Goal: Task Accomplishment & Management: Manage account settings

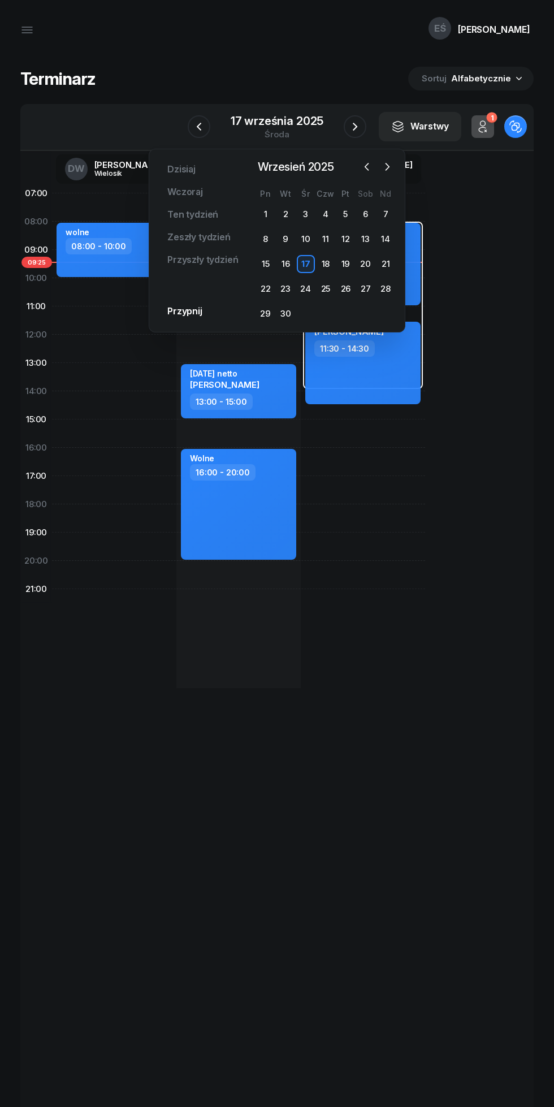
click at [387, 167] on icon "button" at bounding box center [386, 166] width 11 height 11
click at [265, 264] on div "13" at bounding box center [266, 264] width 18 height 18
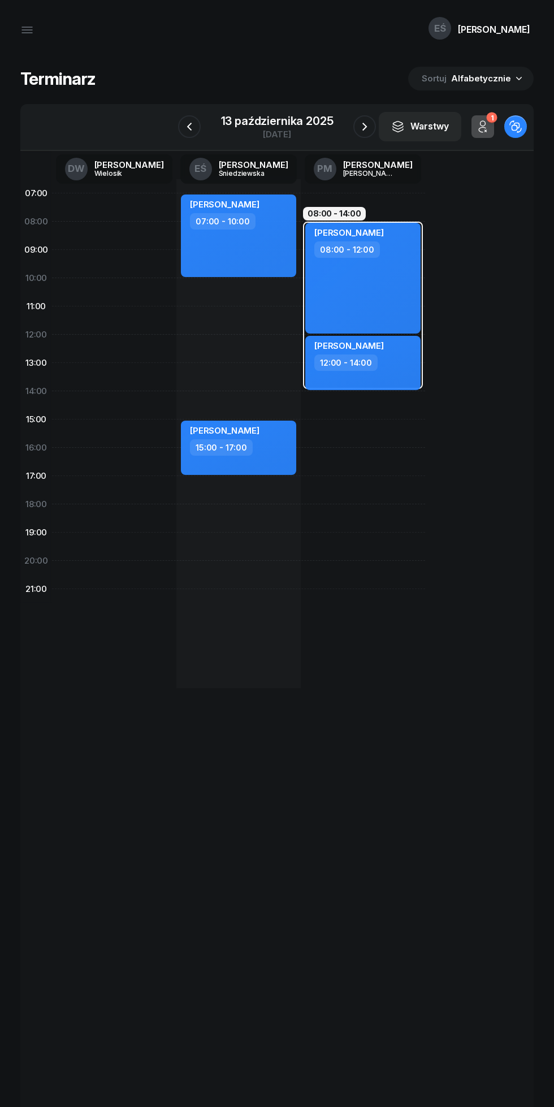
click at [202, 251] on div "[PERSON_NAME] 07:00 - 10:00" at bounding box center [238, 235] width 115 height 83
select select "07"
select select "10"
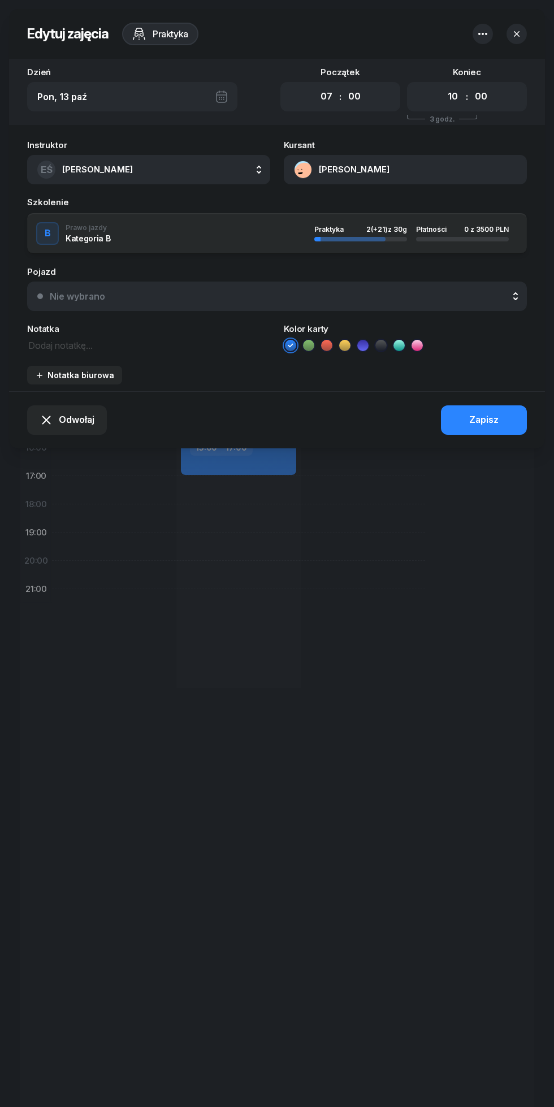
click at [478, 33] on icon "button" at bounding box center [483, 34] width 14 height 14
click at [433, 73] on div "Usuń" at bounding box center [432, 69] width 21 height 15
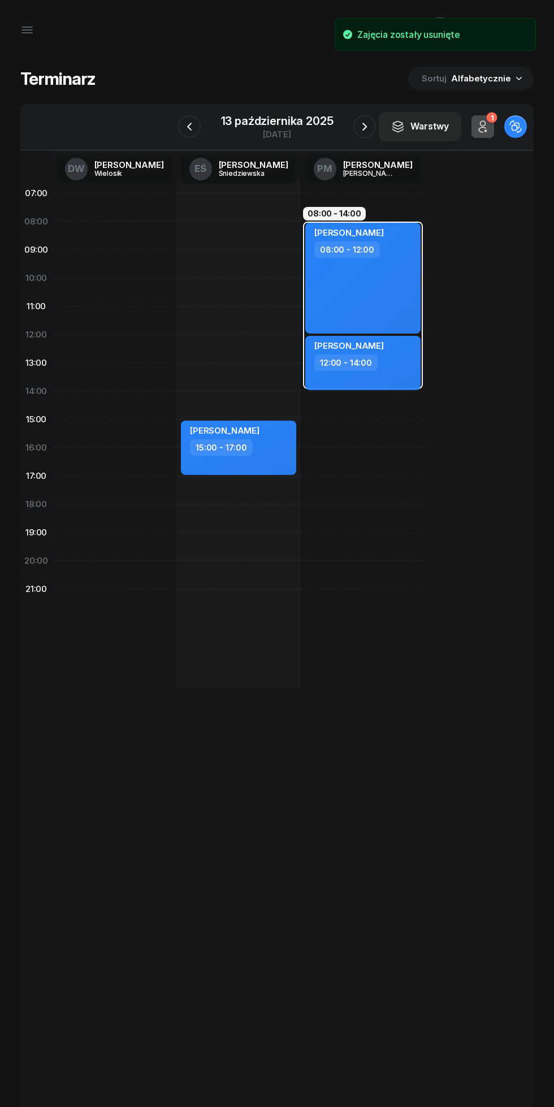
click at [365, 127] on icon "button" at bounding box center [365, 127] width 14 height 14
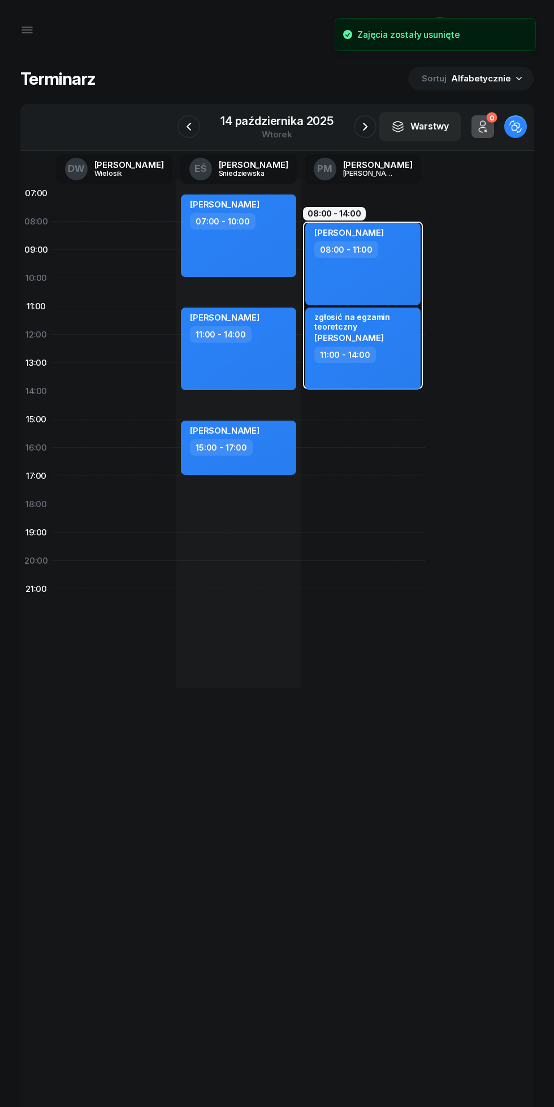
click at [368, 120] on icon "button" at bounding box center [365, 127] width 14 height 14
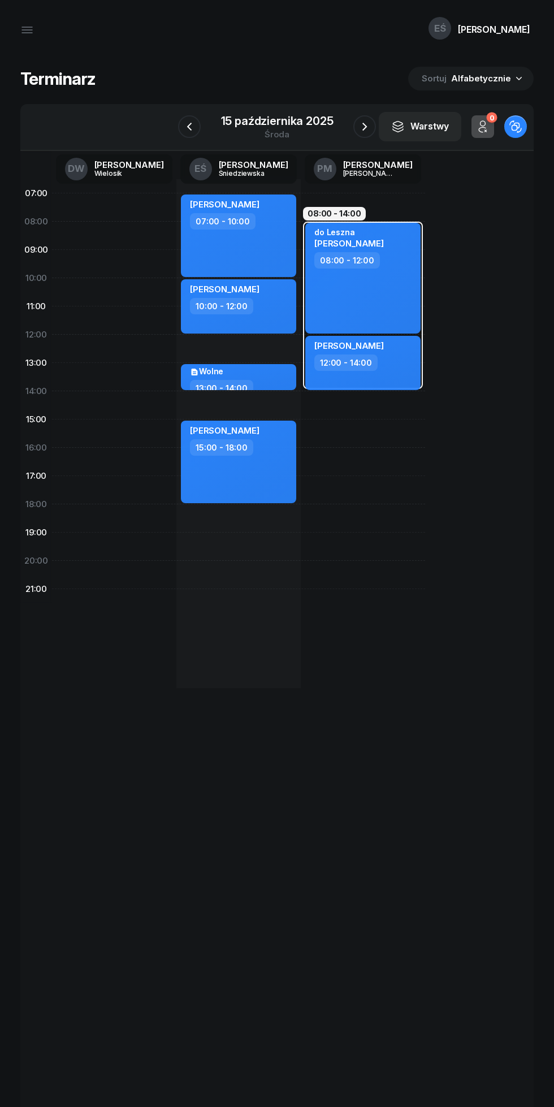
click at [195, 249] on div "[PERSON_NAME] 07:00 - 10:00" at bounding box center [238, 235] width 115 height 83
select select "07"
select select "10"
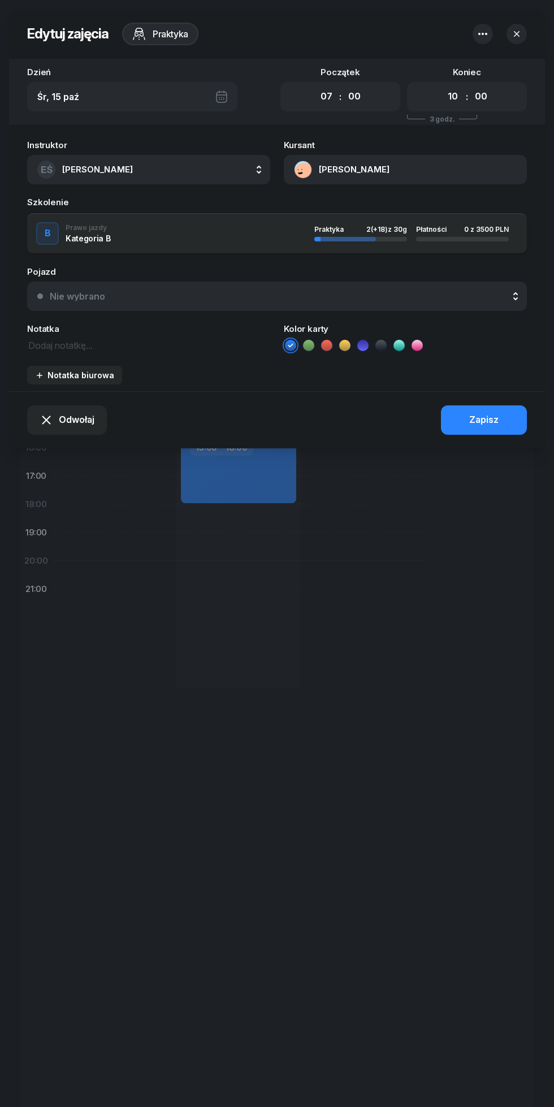
click at [482, 33] on icon "button" at bounding box center [482, 34] width 9 height 2
click at [432, 66] on div "Usuń" at bounding box center [432, 69] width 21 height 15
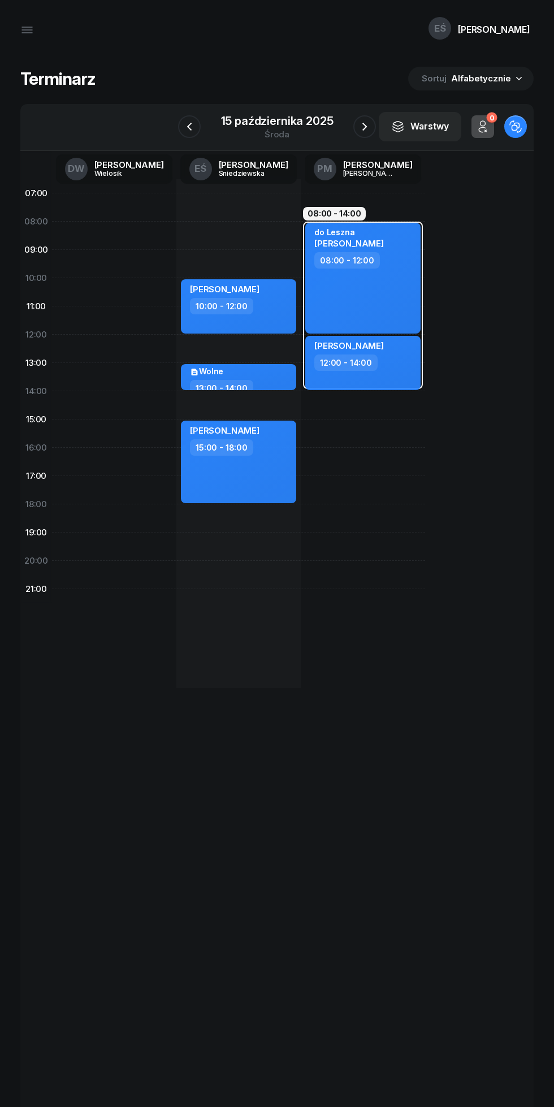
click at [362, 127] on icon "button" at bounding box center [365, 127] width 14 height 14
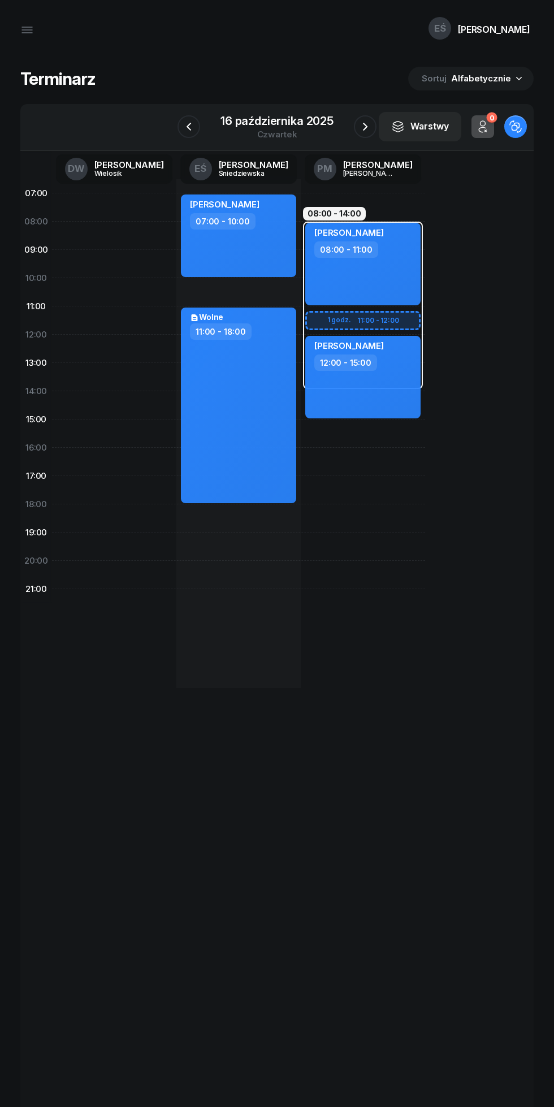
click at [363, 127] on icon "button" at bounding box center [365, 127] width 14 height 14
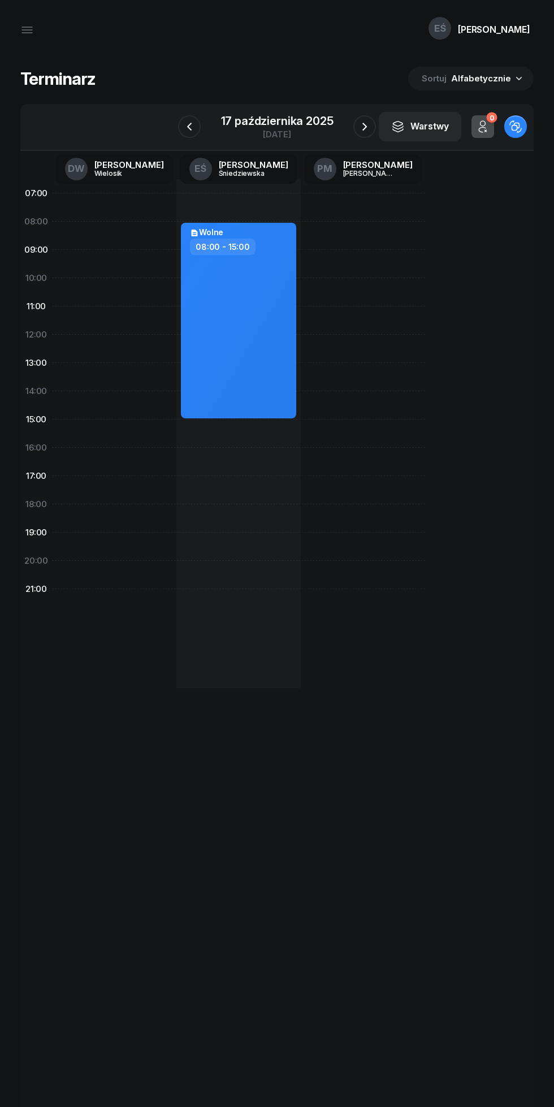
click at [363, 127] on icon "button" at bounding box center [365, 127] width 14 height 14
click at [365, 127] on icon "button" at bounding box center [365, 127] width 14 height 14
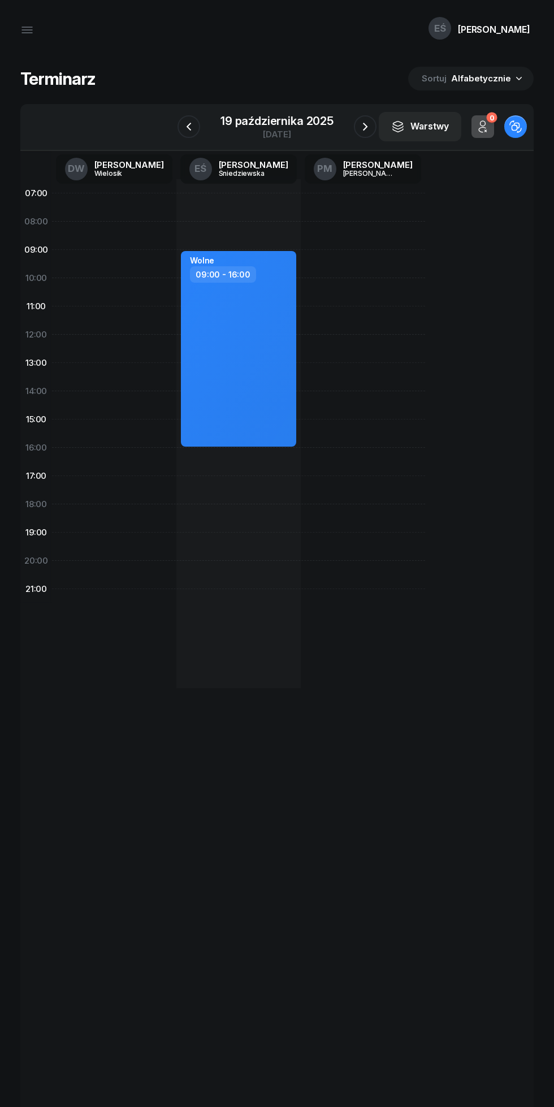
click at [344, 126] on div "[DATE]" at bounding box center [277, 127] width 140 height 32
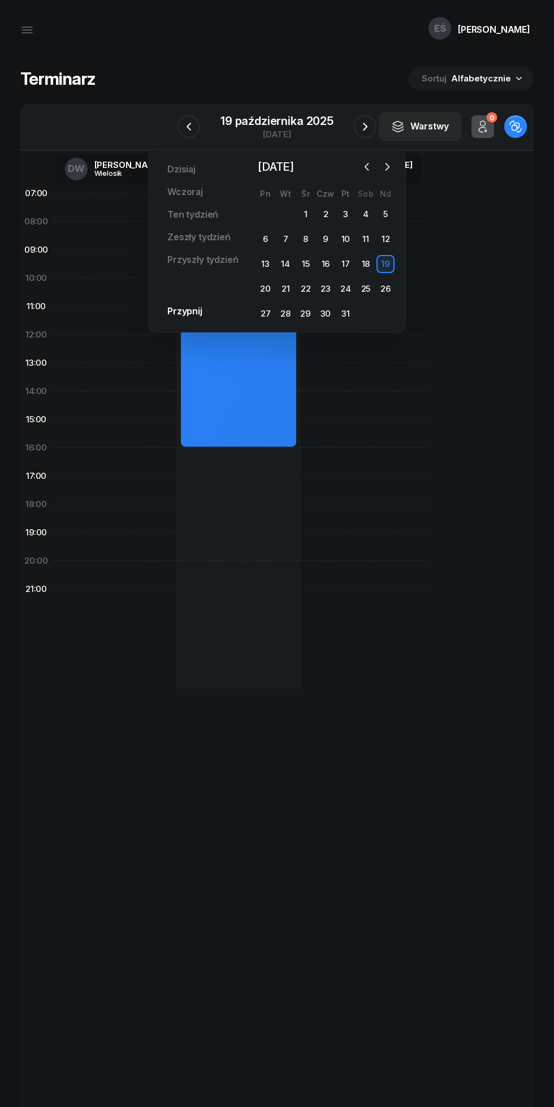
click at [360, 132] on icon "button" at bounding box center [365, 127] width 14 height 14
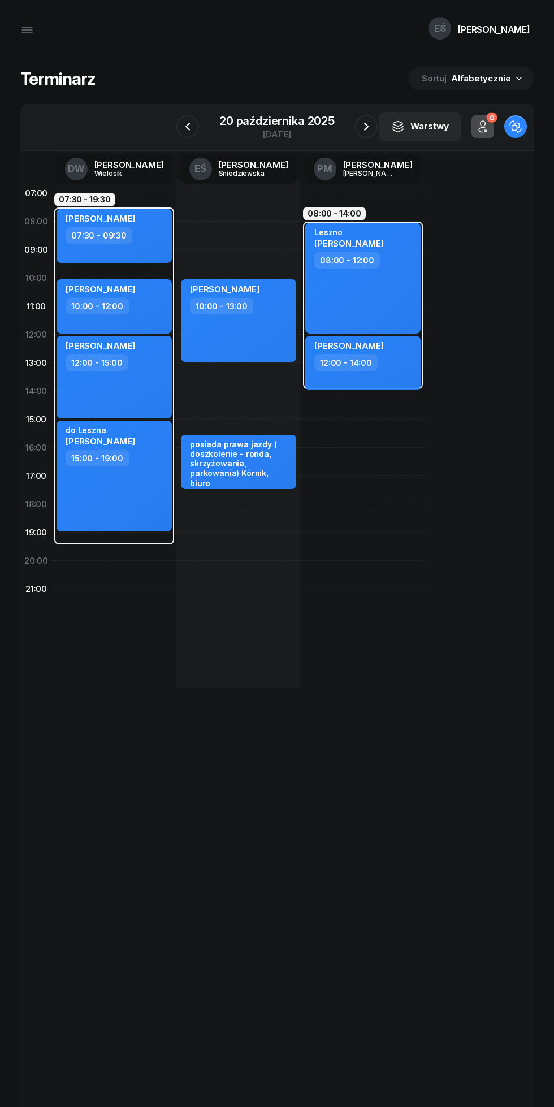
click at [271, 478] on div "posiada prawa jazdy ( doszkolenie - ronda, skrzyżowania, parkowania) Kórnik, bi…" at bounding box center [239, 463] width 99 height 49
select select "15"
select select "30"
select select "17"
select select "30"
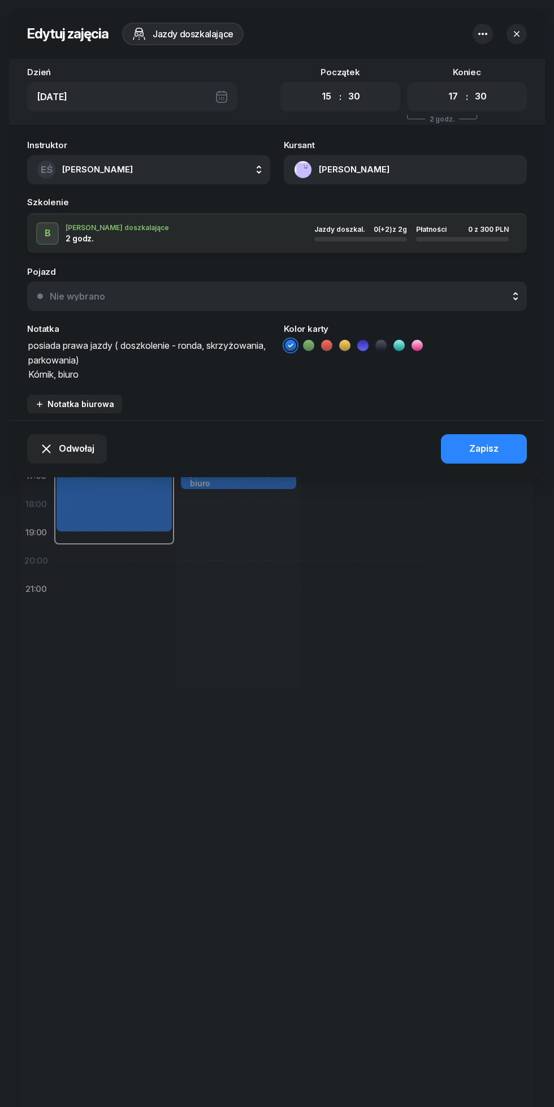
click at [517, 33] on icon "button" at bounding box center [517, 34] width 6 height 6
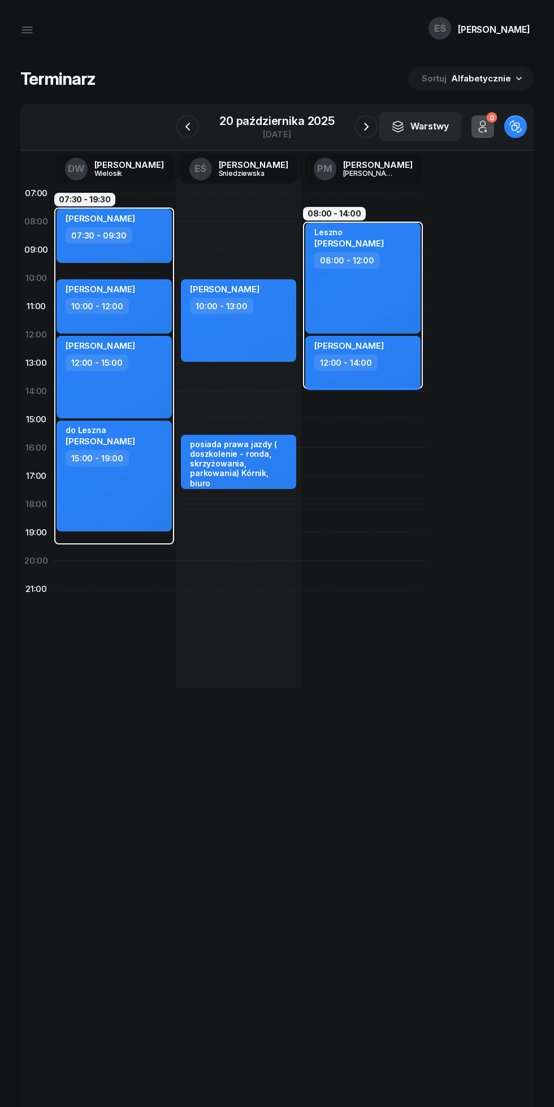
click at [365, 127] on icon "button" at bounding box center [366, 127] width 14 height 14
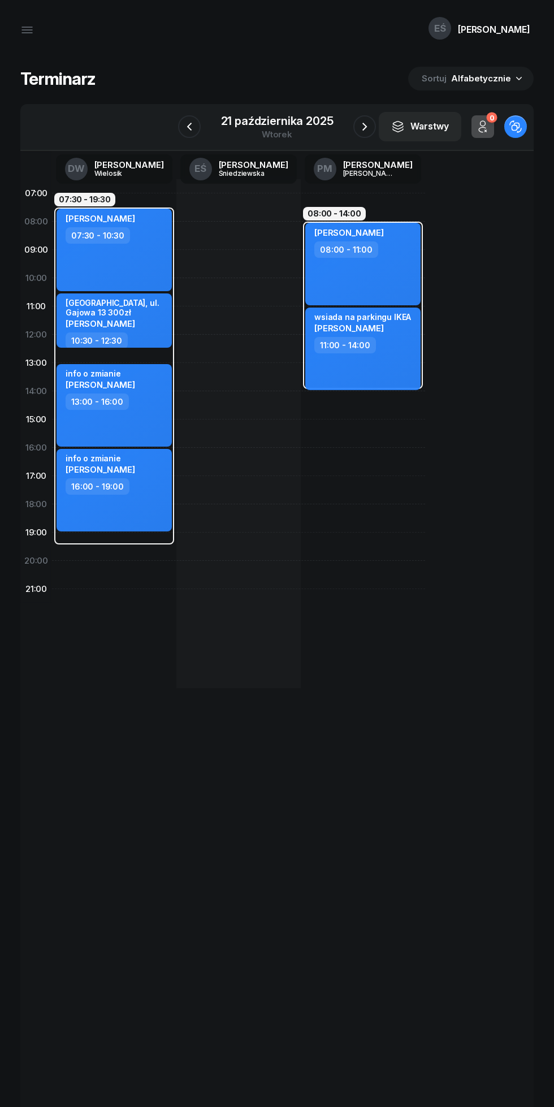
click at [364, 123] on icon "button" at bounding box center [365, 127] width 14 height 14
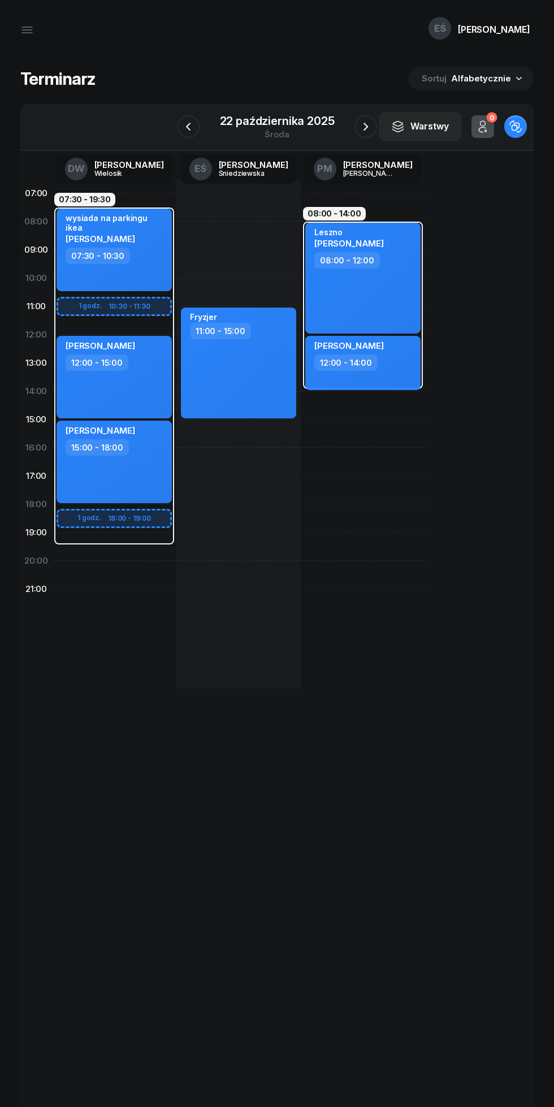
click at [363, 130] on icon "button" at bounding box center [366, 127] width 14 height 14
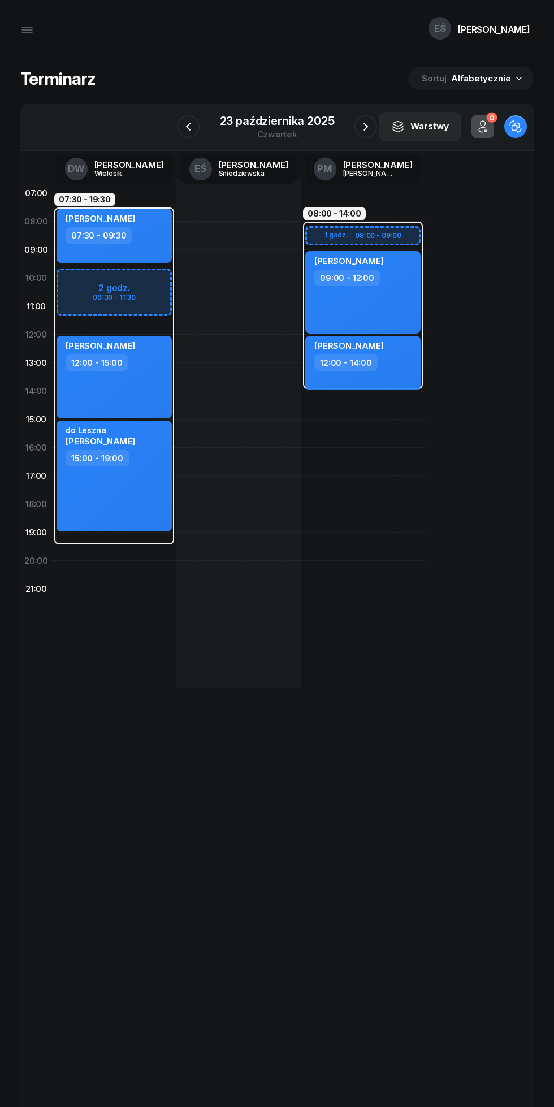
click at [369, 131] on icon "button" at bounding box center [366, 127] width 14 height 14
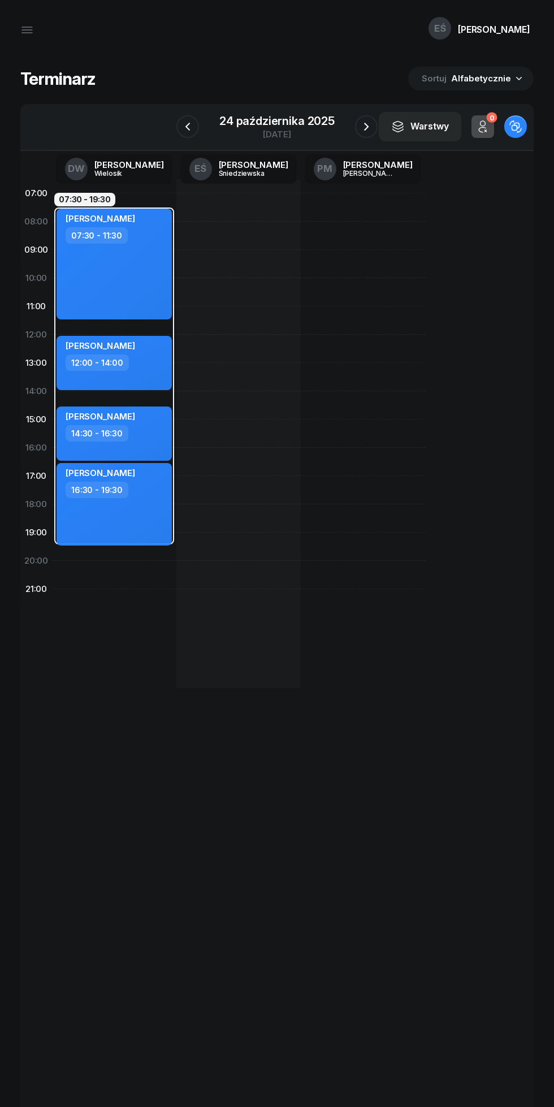
click at [367, 132] on icon "button" at bounding box center [366, 127] width 14 height 14
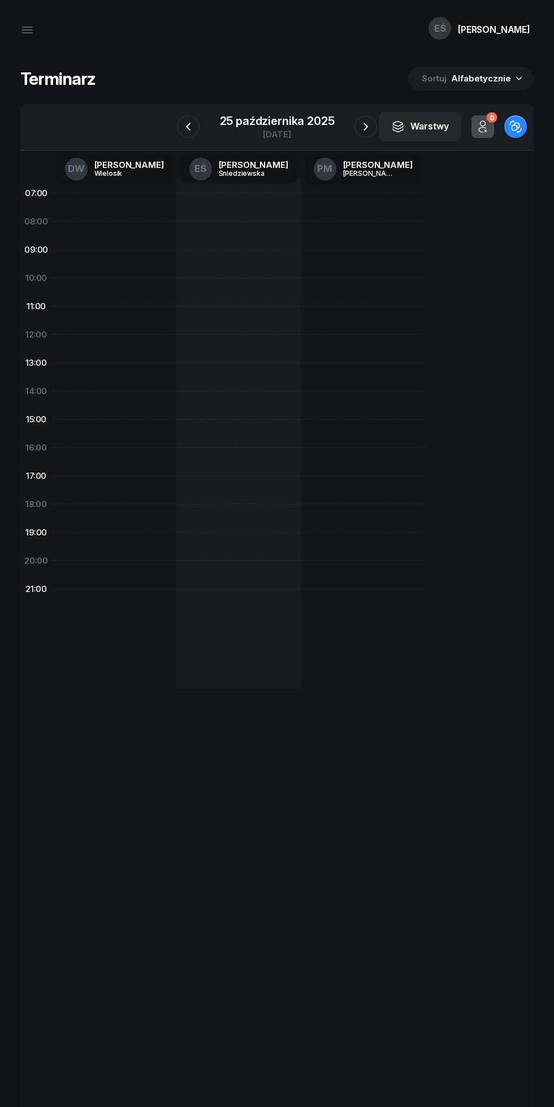
click at [188, 127] on icon "button" at bounding box center [188, 127] width 14 height 14
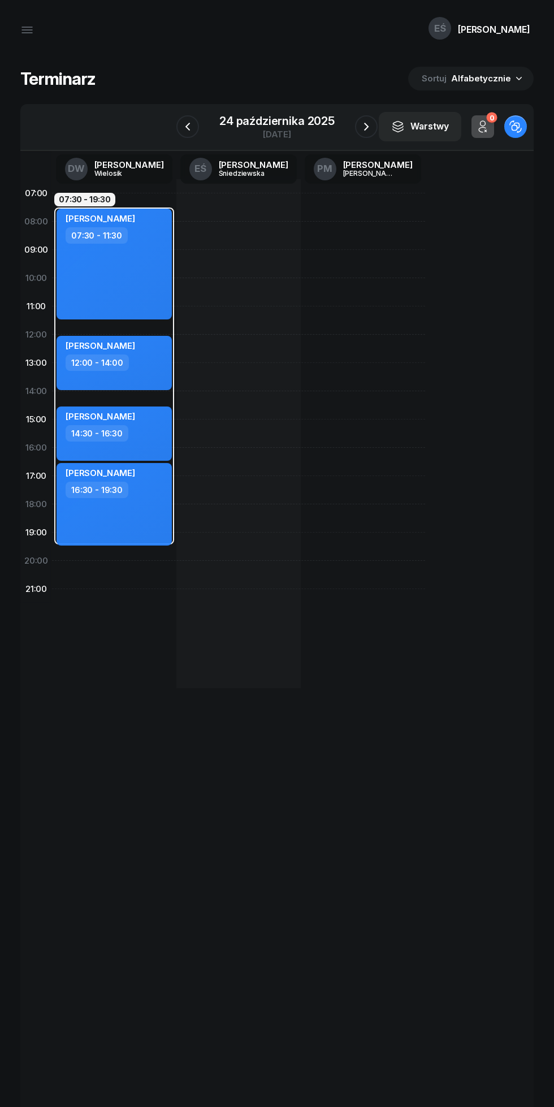
click at [366, 127] on icon "button" at bounding box center [366, 127] width 14 height 14
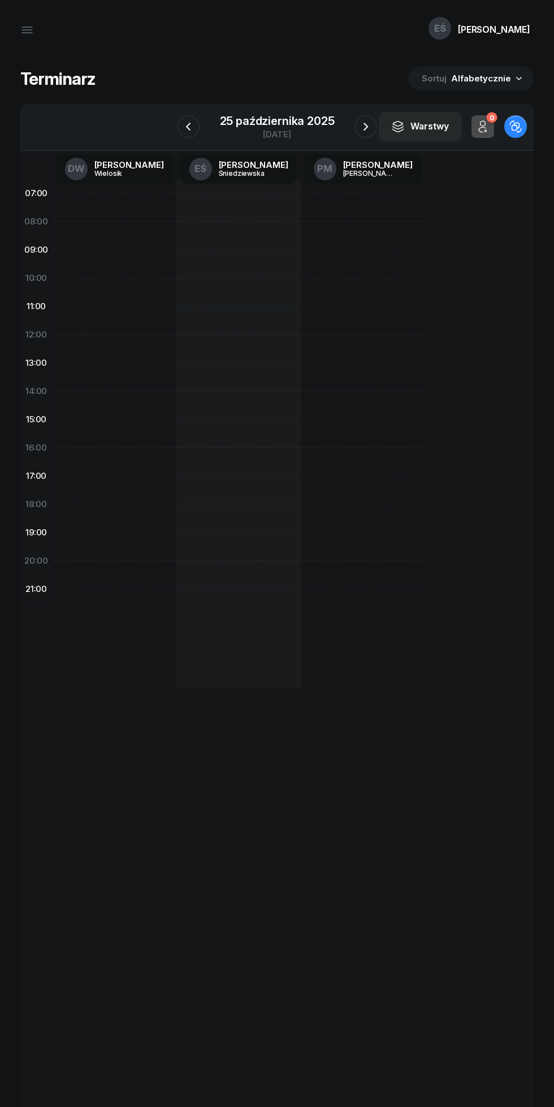
click at [365, 120] on icon "button" at bounding box center [366, 127] width 14 height 14
click at [365, 127] on icon "button" at bounding box center [366, 127] width 14 height 14
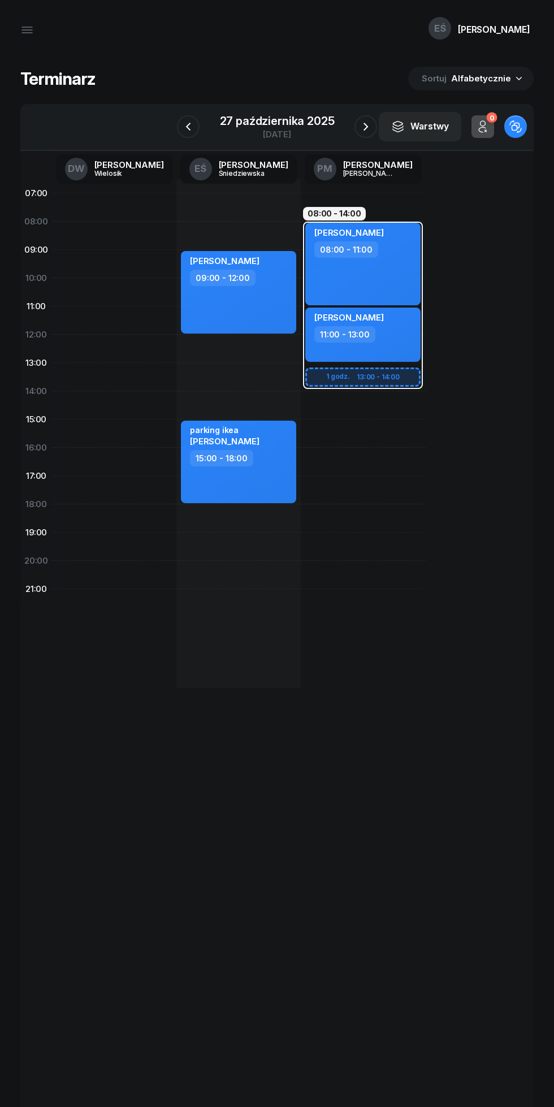
click at [365, 127] on icon "button" at bounding box center [366, 127] width 14 height 14
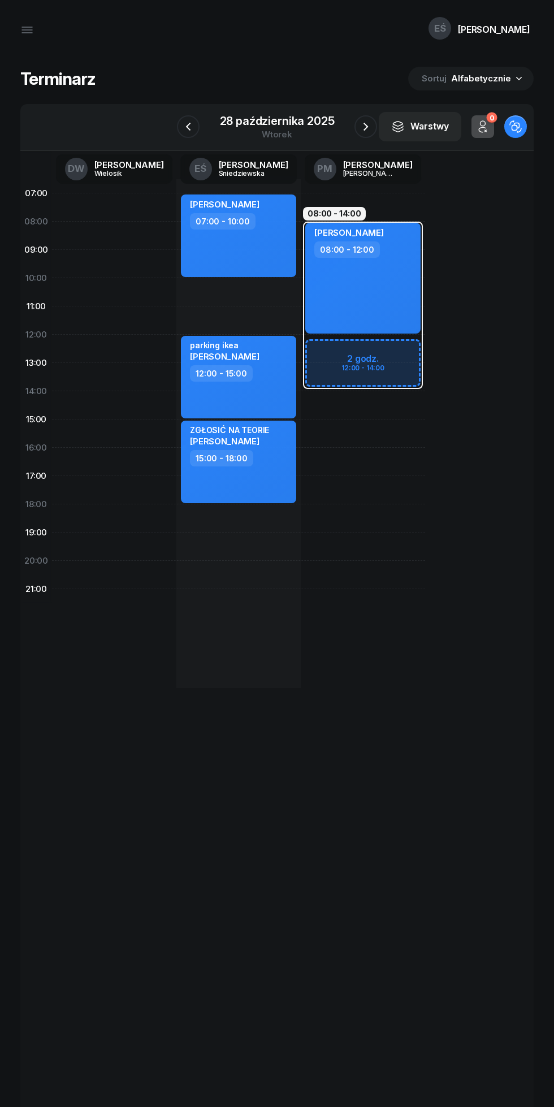
click at [360, 124] on icon "button" at bounding box center [366, 127] width 14 height 14
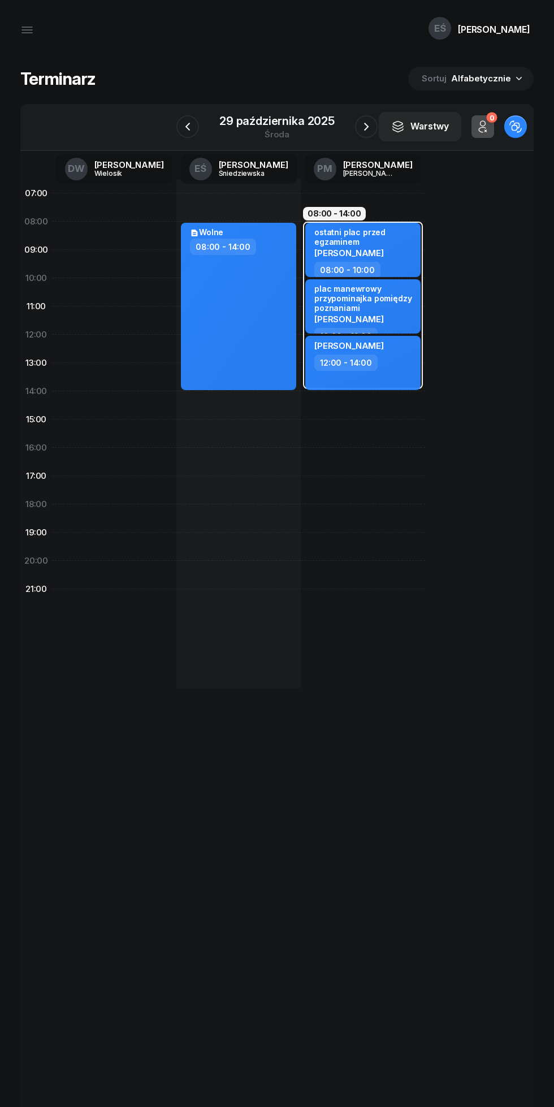
click at [366, 122] on icon "button" at bounding box center [366, 127] width 14 height 14
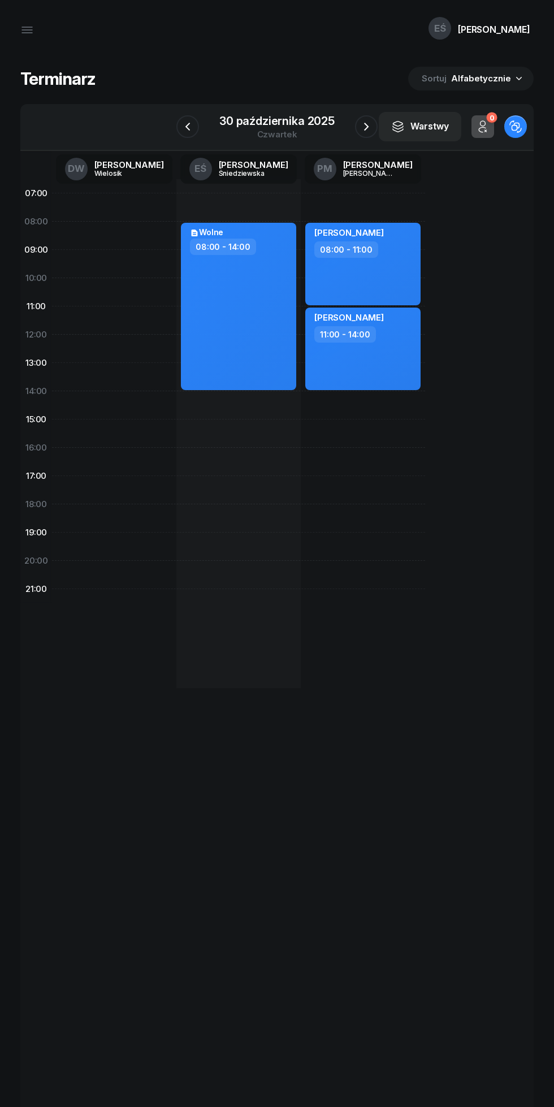
click at [366, 127] on icon "button" at bounding box center [366, 127] width 14 height 14
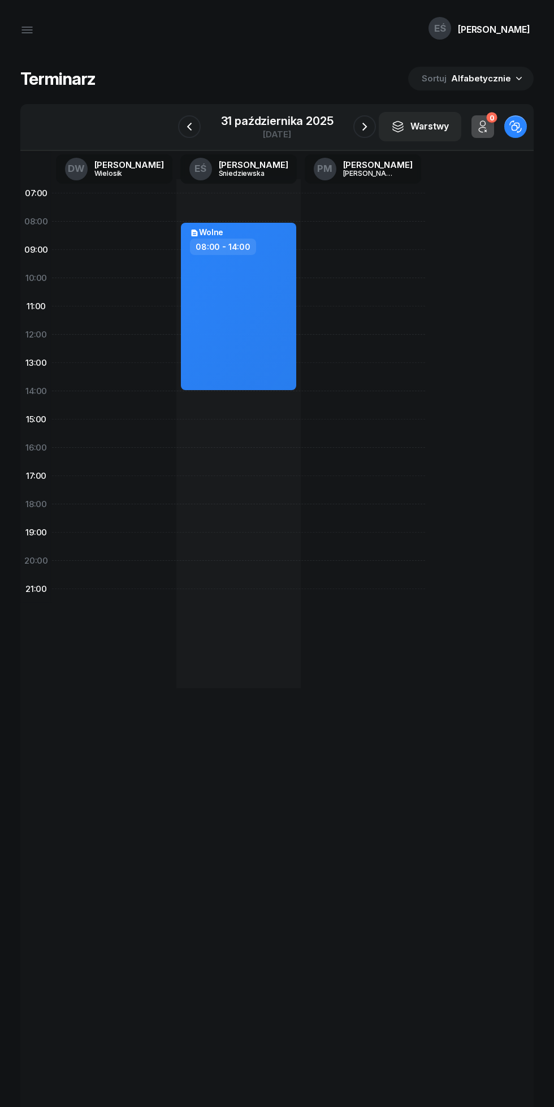
click at [363, 122] on icon "button" at bounding box center [365, 127] width 14 height 14
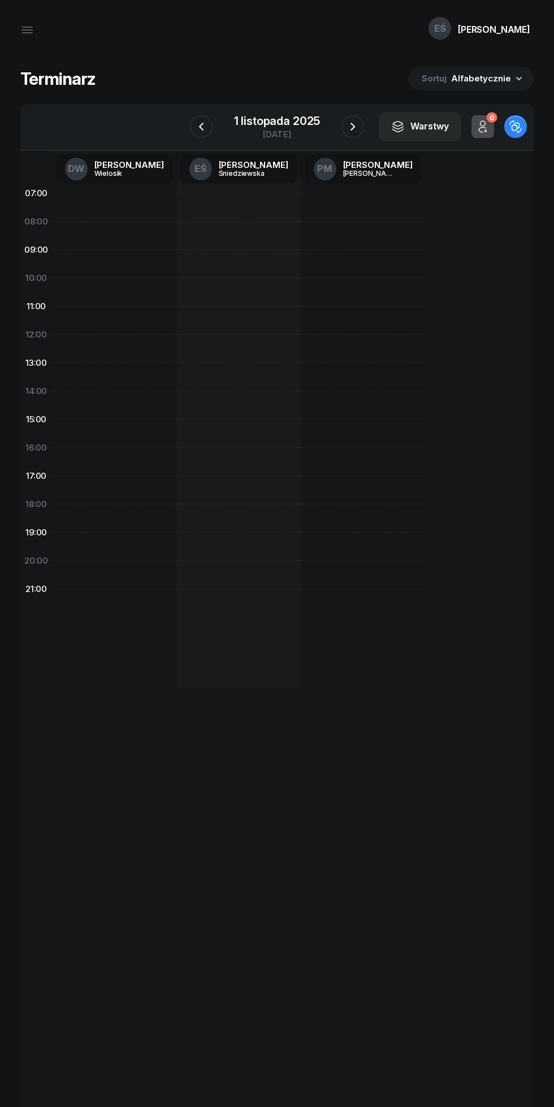
click at [353, 127] on icon "button" at bounding box center [353, 127] width 14 height 14
click at [355, 120] on icon "button" at bounding box center [353, 127] width 14 height 14
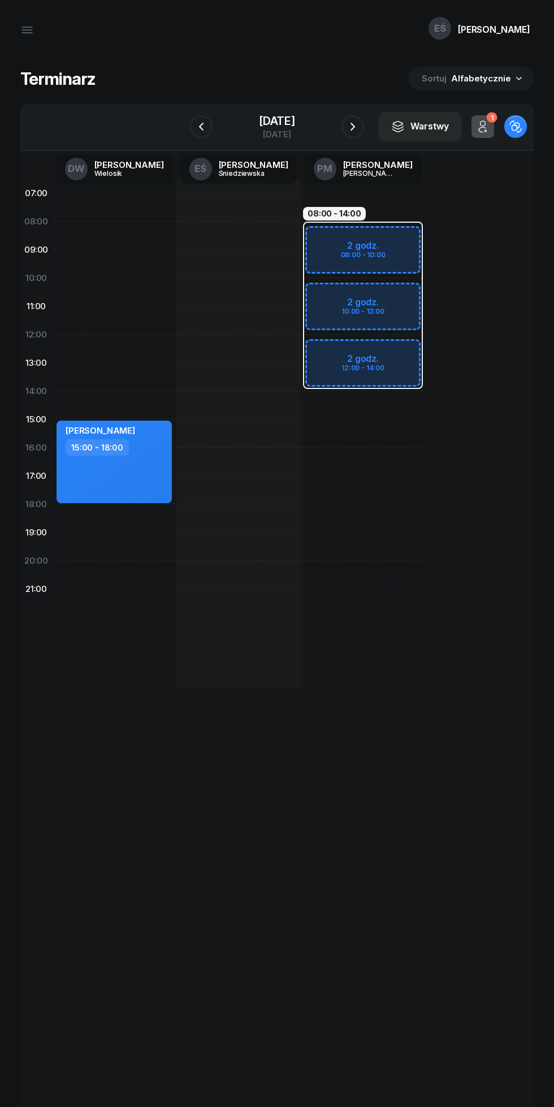
click at [74, 605] on div "[PERSON_NAME] 15:00 - 18:00" at bounding box center [114, 433] width 124 height 509
select select "21"
select select "23"
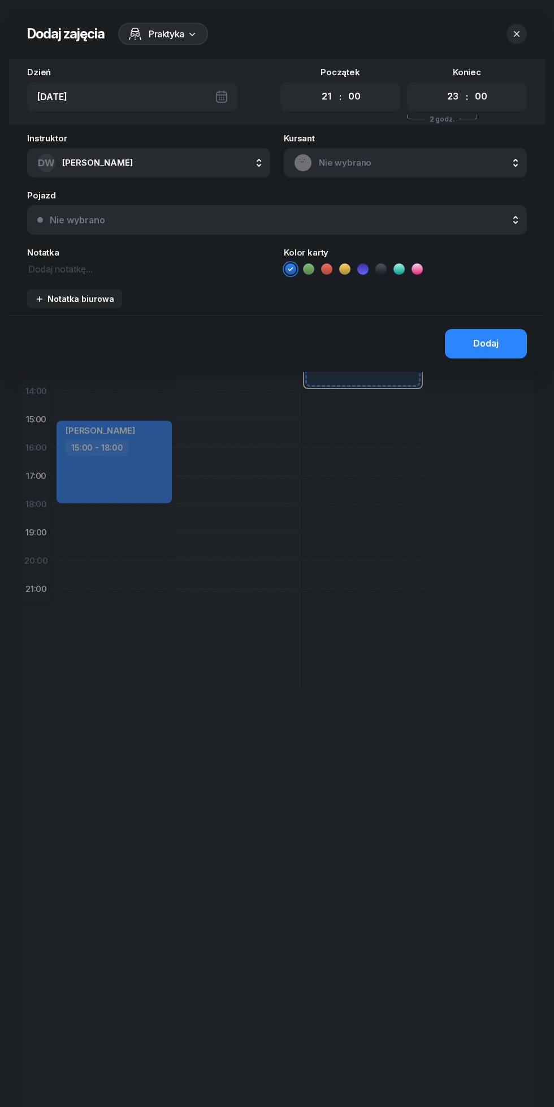
click at [517, 34] on icon "button" at bounding box center [517, 34] width 6 height 6
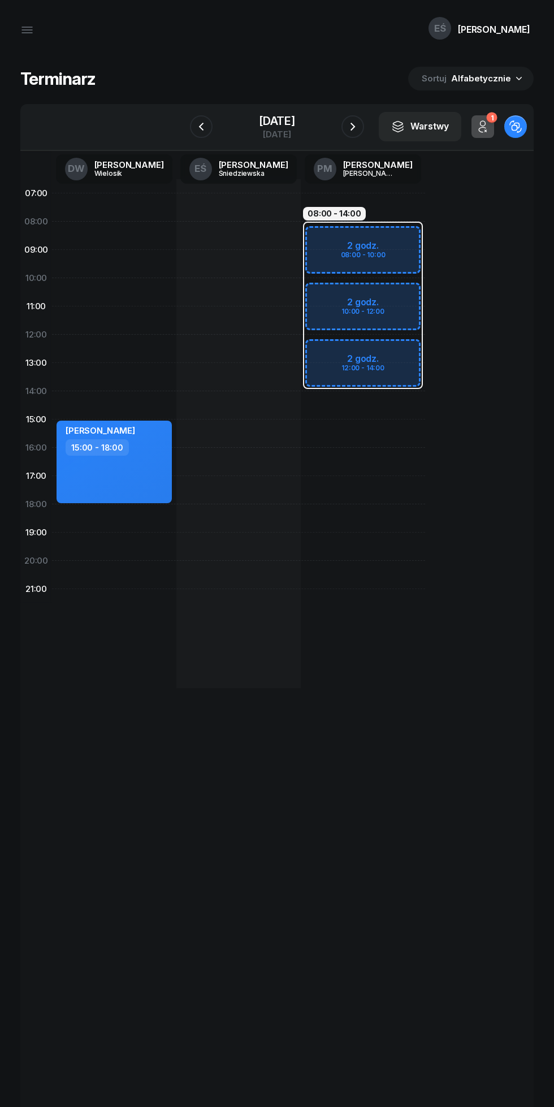
click at [353, 127] on icon "button" at bounding box center [353, 127] width 14 height 14
click at [224, 439] on div at bounding box center [238, 433] width 124 height 509
select select "15"
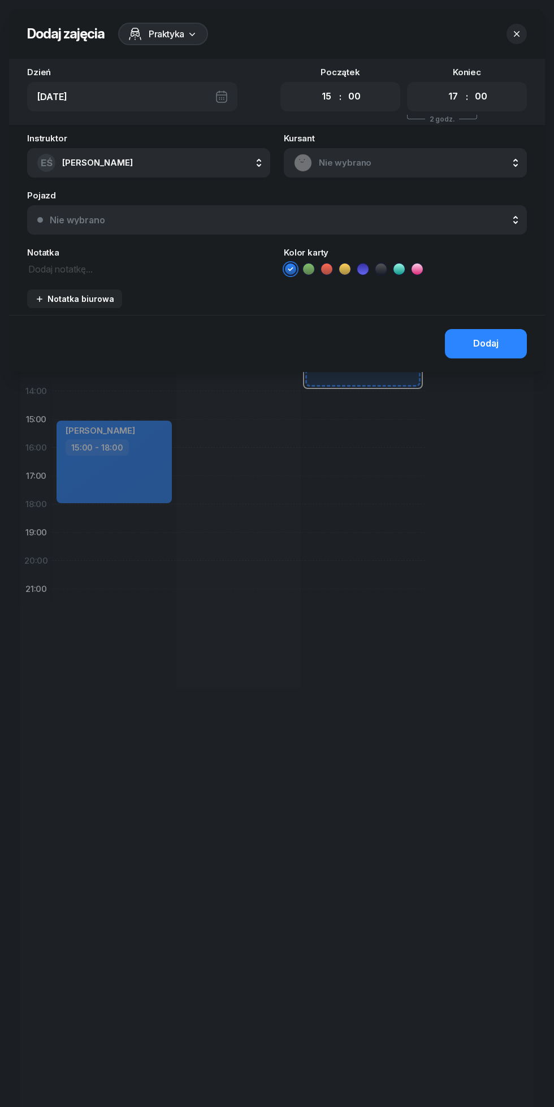
click at [458, 99] on select "00 01 02 03 04 05 06 07 08 09 10 11 12 13 14 15 16 17 18 19 20 21 22 23" at bounding box center [452, 97] width 21 height 24
select select "18"
click at [442, 85] on select "00 01 02 03 04 05 06 07 08 09 10 11 12 13 14 15 16 17 18 19 20 21 22 23" at bounding box center [452, 97] width 21 height 24
click at [424, 157] on span "Nie wybrano" at bounding box center [418, 162] width 198 height 15
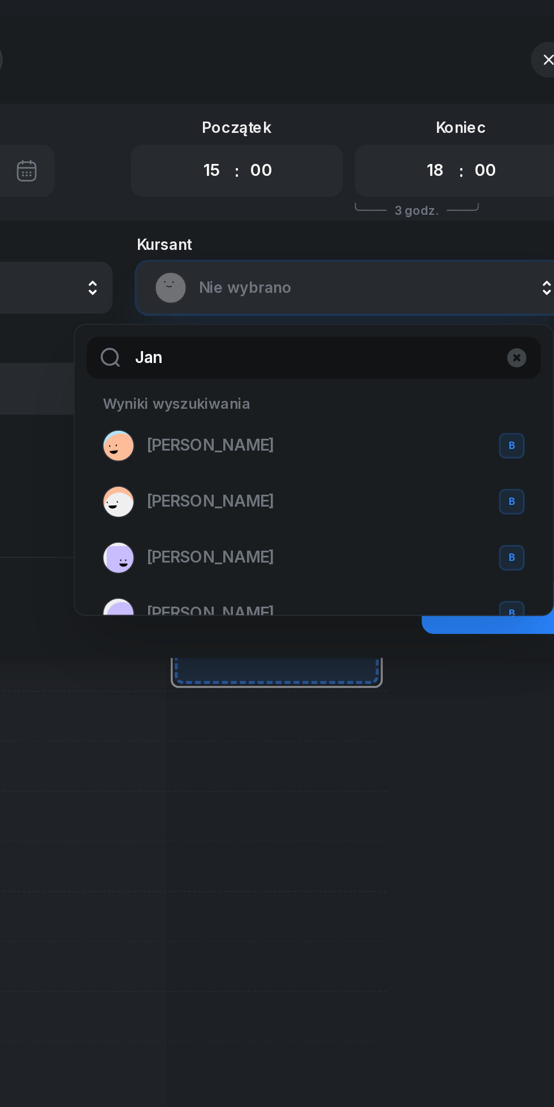
type input "Jan"
click at [331, 250] on span "[PERSON_NAME]" at bounding box center [325, 252] width 72 height 15
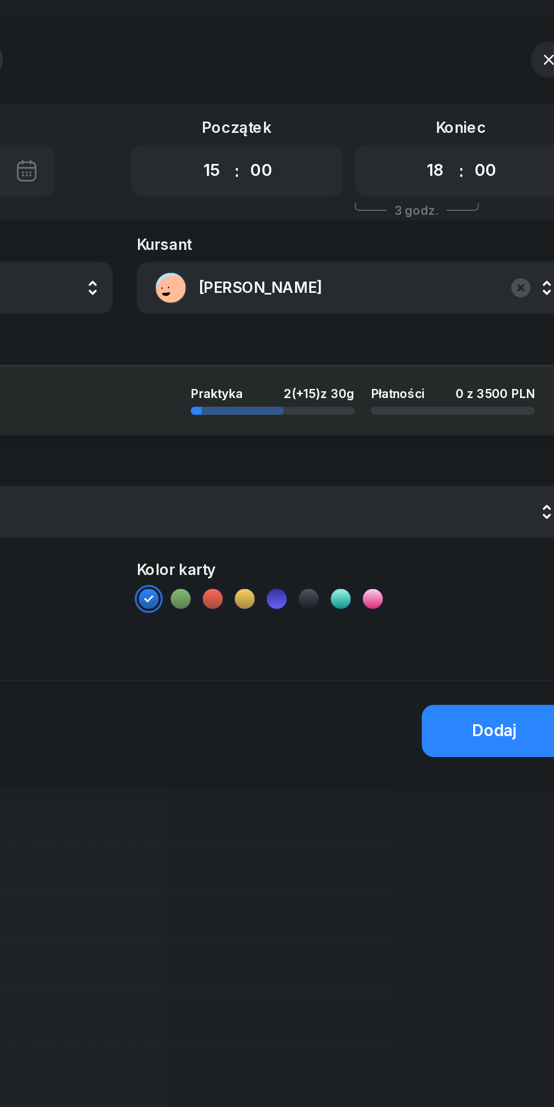
click at [484, 407] on div "Dodaj" at bounding box center [485, 413] width 25 height 15
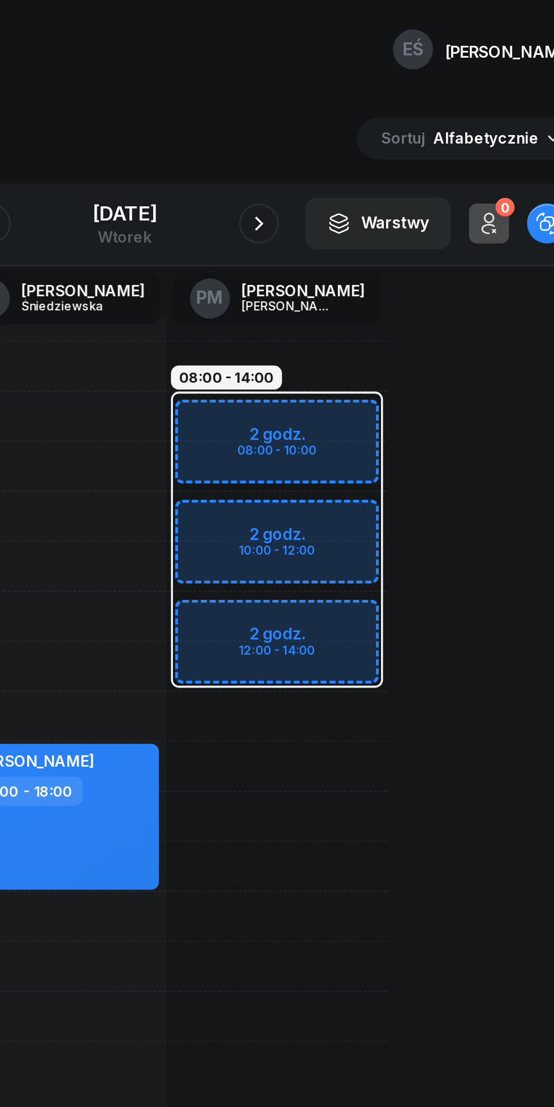
click at [353, 127] on icon "button" at bounding box center [353, 127] width 14 height 14
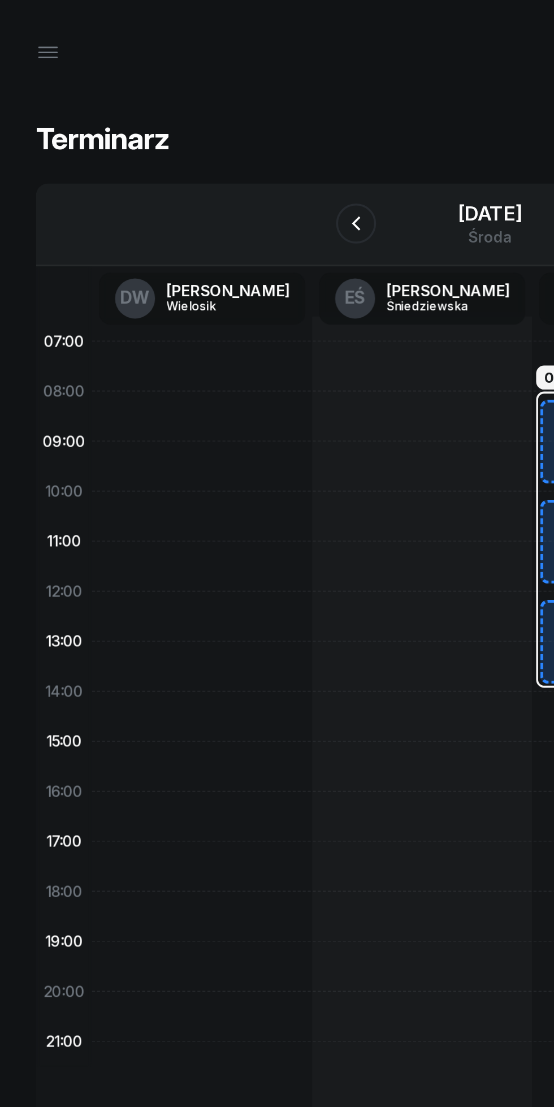
click at [199, 125] on icon "button" at bounding box center [201, 127] width 14 height 14
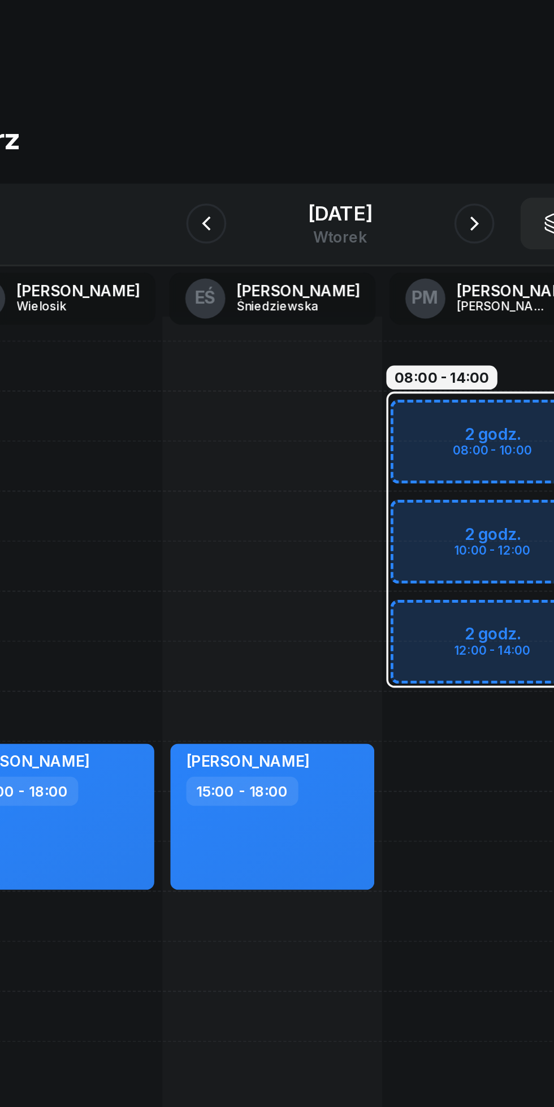
click at [353, 127] on icon "button" at bounding box center [353, 127] width 14 height 14
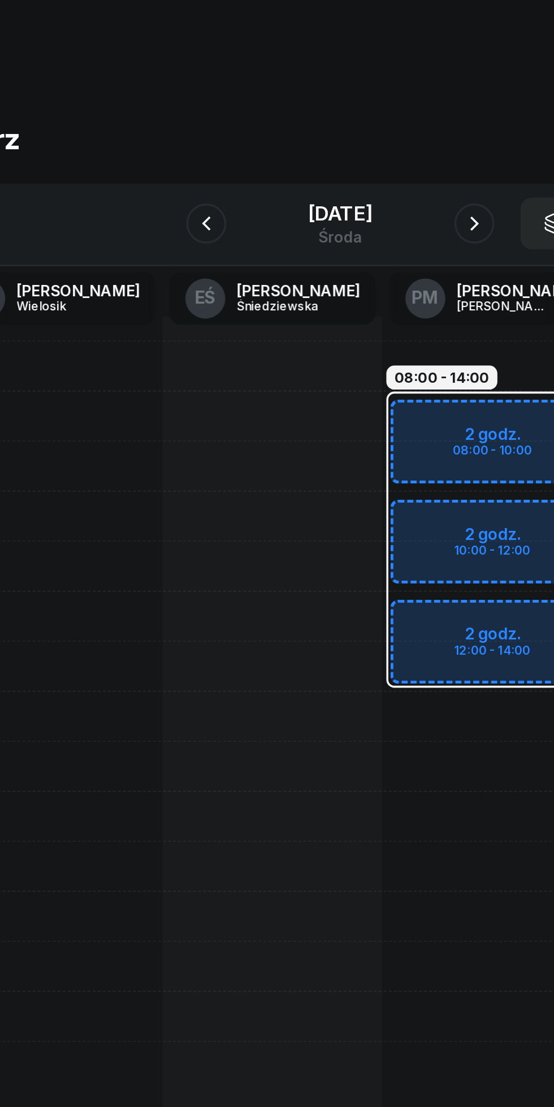
click at [344, 125] on button "button" at bounding box center [352, 126] width 23 height 23
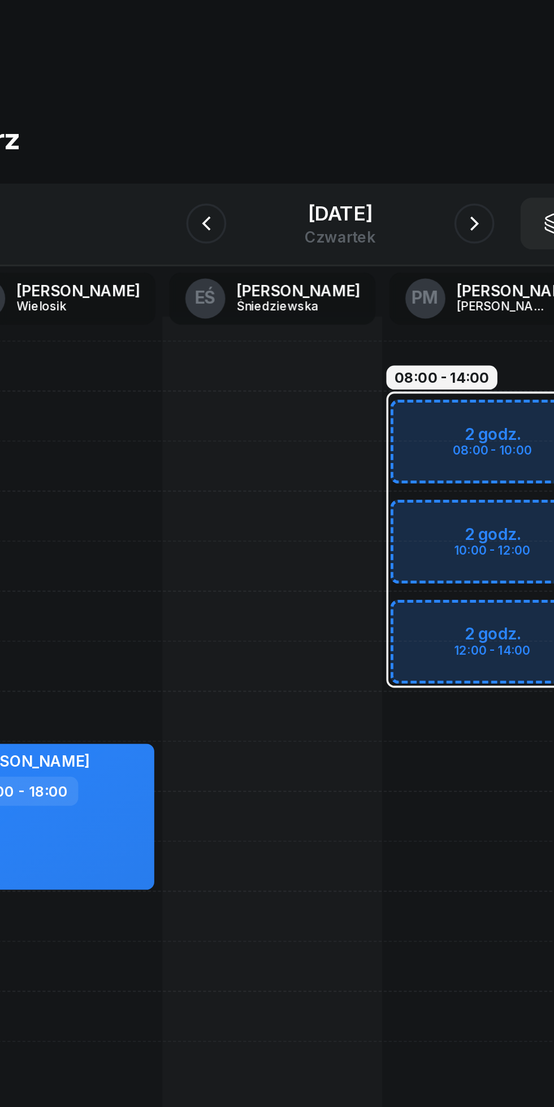
click at [353, 127] on icon "button" at bounding box center [353, 127] width 14 height 14
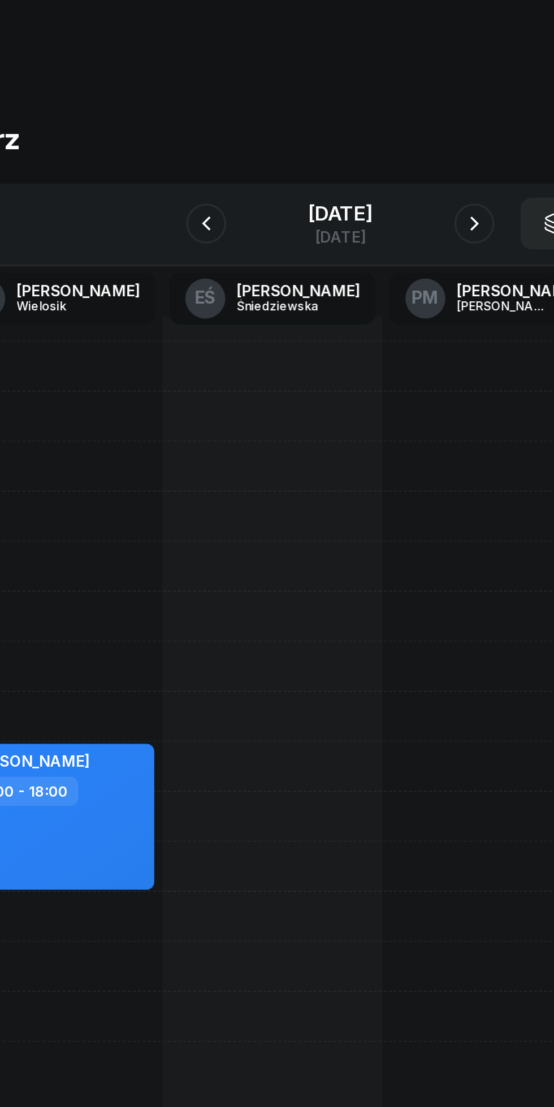
click at [201, 127] on icon "button" at bounding box center [201, 127] width 14 height 14
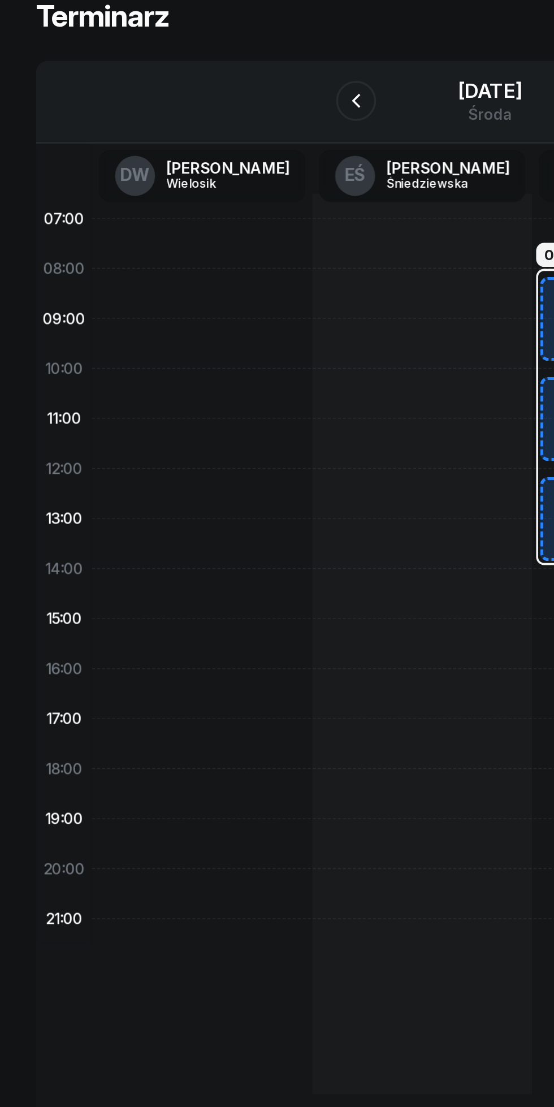
click at [85, 449] on div at bounding box center [114, 433] width 124 height 509
select select "16"
select select "18"
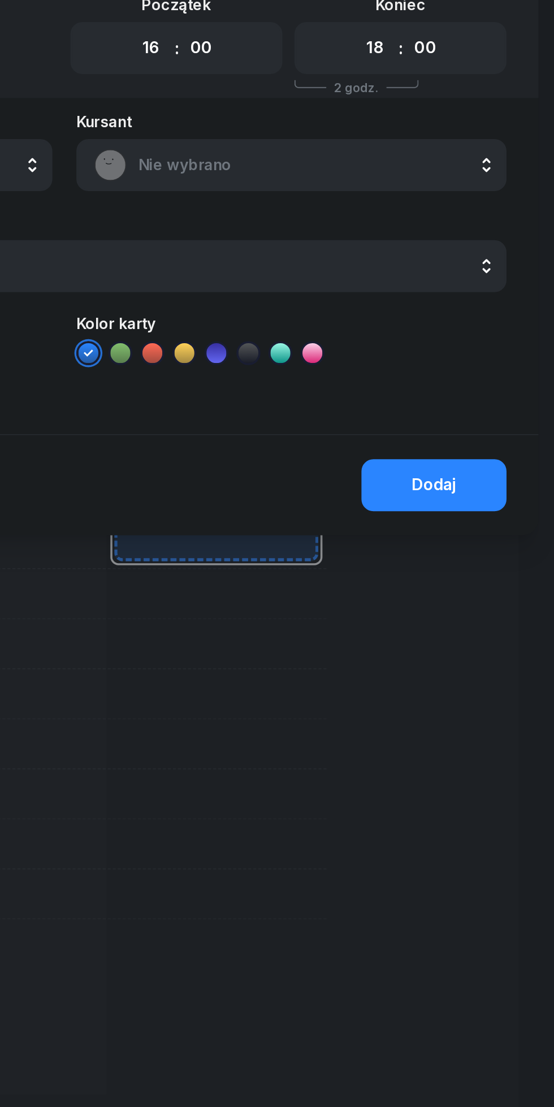
click at [363, 95] on select "00 05 10 15 20 25 30 35 40 45 50 55" at bounding box center [354, 97] width 21 height 24
select select "30"
click at [344, 85] on select "00 05 10 15 20 25 30 35 40 45 50 55" at bounding box center [354, 97] width 21 height 24
click at [491, 99] on select "00 05 10 15 20 25 30 35 40 45 50 55" at bounding box center [480, 97] width 21 height 24
select select "30"
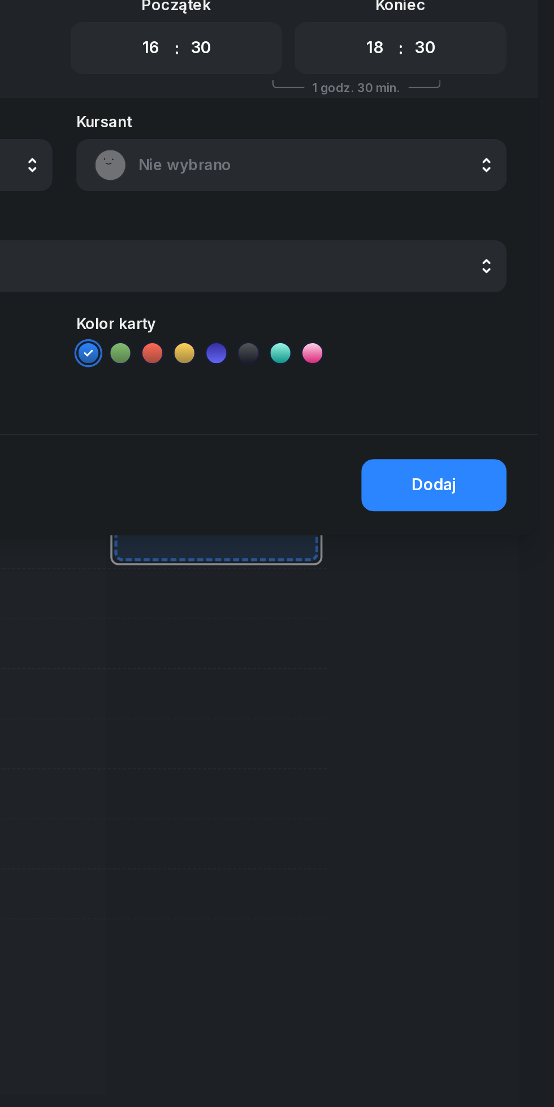
click at [470, 85] on select "00 05 10 15 20 25 30 35 40 45 50 55" at bounding box center [480, 97] width 21 height 24
click at [492, 340] on div "Dodaj" at bounding box center [485, 343] width 25 height 15
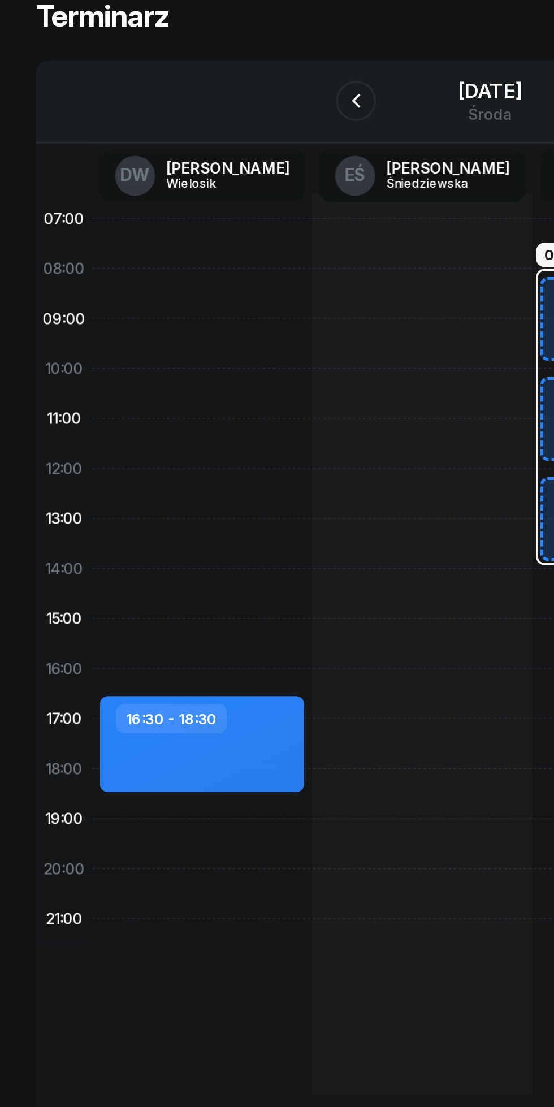
click at [146, 488] on div "16:30 - 18:30" at bounding box center [114, 490] width 115 height 54
select select "16"
select select "30"
select select "18"
select select "30"
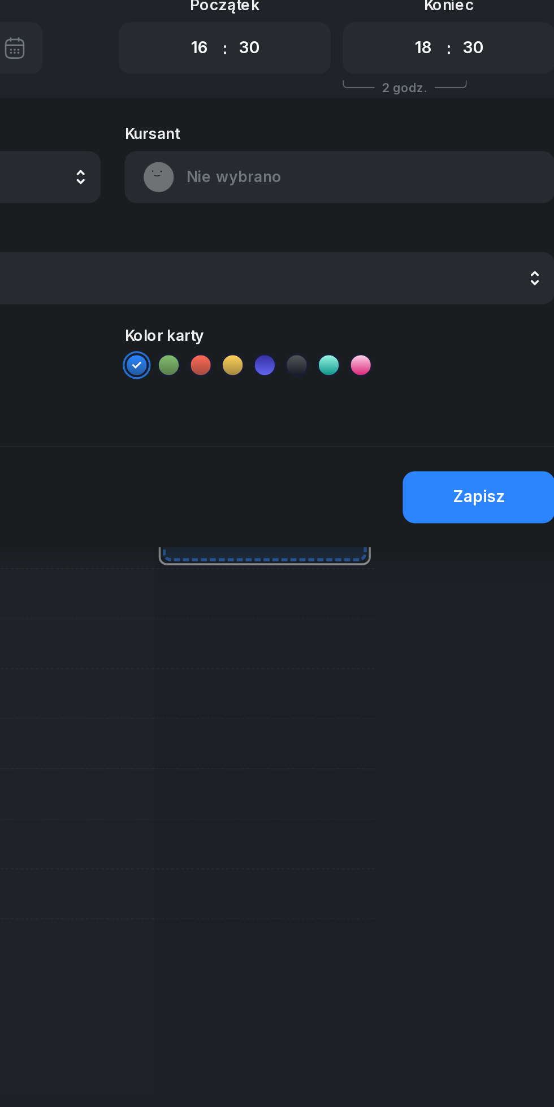
click at [452, 96] on select "00 01 02 03 04 05 06 07 08 09 10 11 12 13 14 15 16 17 18 19 20 21 22 23" at bounding box center [452, 97] width 21 height 24
select select "19"
click at [442, 85] on select "00 01 02 03 04 05 06 07 08 09 10 11 12 13 14 15 16 17 18 19 20 21 22 23" at bounding box center [452, 97] width 21 height 24
click at [449, 170] on div "[DEMOGRAPHIC_DATA] Nie wybrano" at bounding box center [405, 163] width 243 height 44
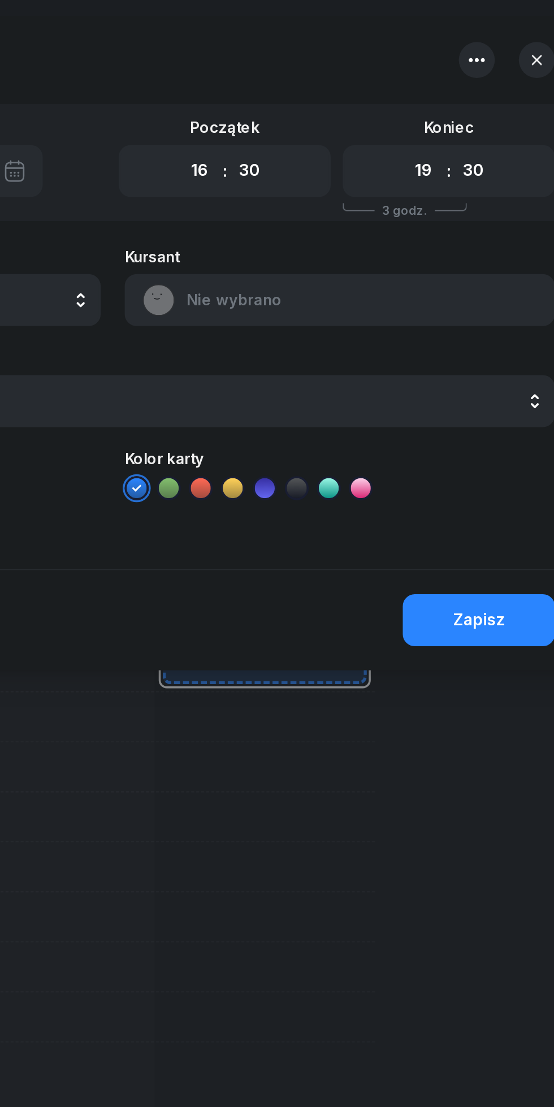
click at [482, 33] on icon "button" at bounding box center [482, 34] width 9 height 2
click at [409, 75] on div "Usuń" at bounding box center [404, 69] width 21 height 15
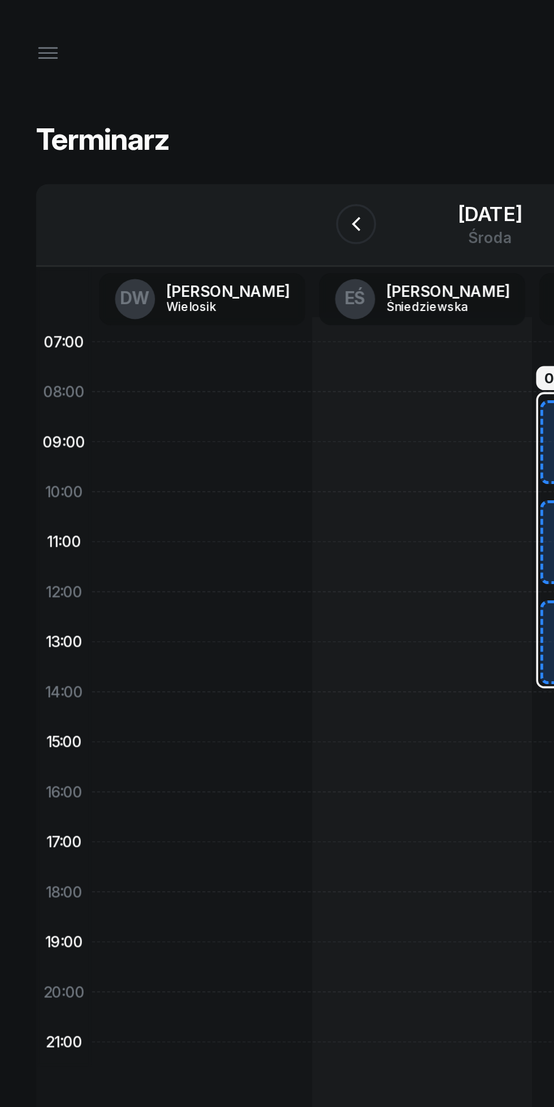
click at [102, 510] on div at bounding box center [114, 433] width 124 height 509
select select "18"
select select "20"
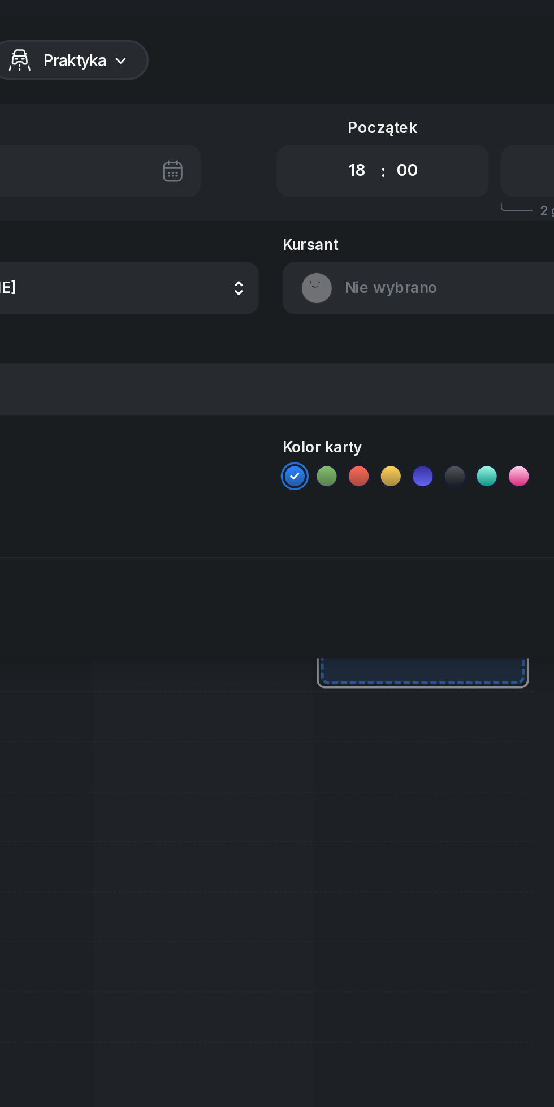
click at [325, 96] on select "00 01 02 03 04 05 06 07 08 09 10 11 12 13 14 15 16 17 18 19 20 21 22 23" at bounding box center [325, 97] width 21 height 24
select select "16"
click at [315, 85] on select "00 01 02 03 04 05 06 07 08 09 10 11 12 13 14 15 16 17 18 19 20 21 22 23" at bounding box center [325, 97] width 21 height 24
click at [354, 100] on select "00 05 10 15 20 25 30 35 40 45 50 55" at bounding box center [354, 97] width 21 height 24
select select "30"
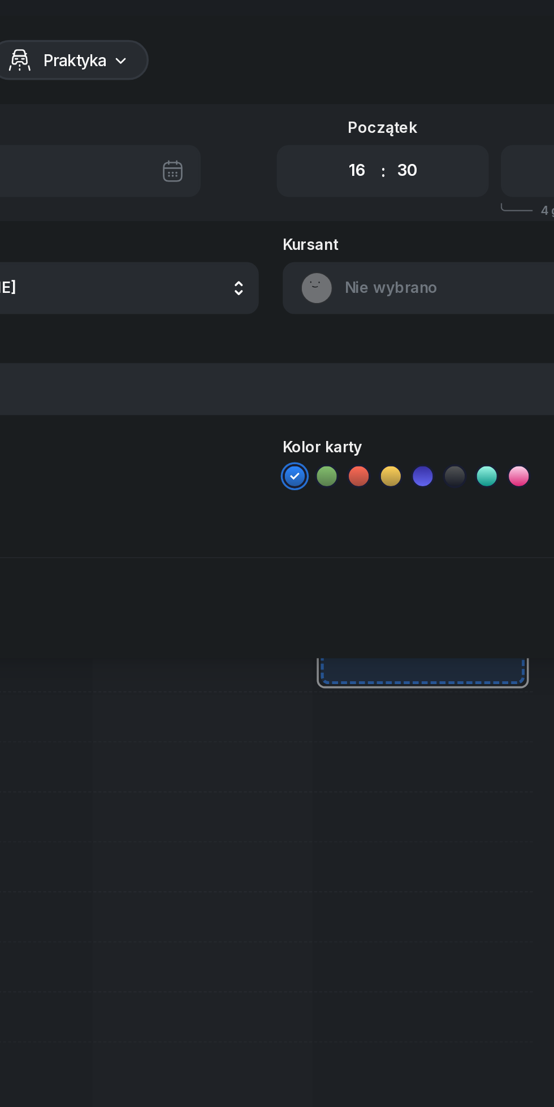
click at [344, 85] on select "00 05 10 15 20 25 30 35 40 45 50 55" at bounding box center [354, 97] width 21 height 24
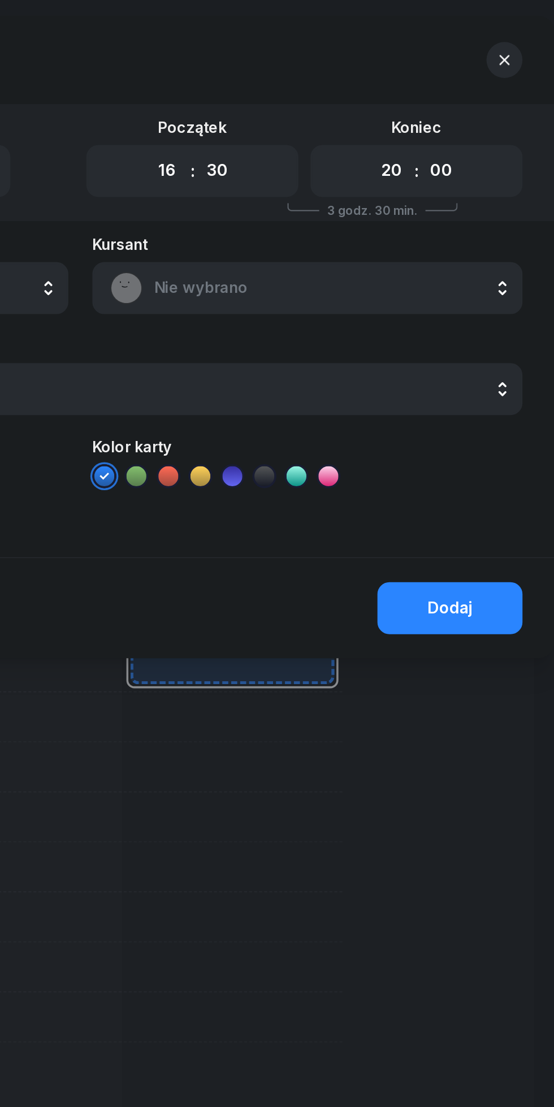
click at [454, 100] on select "00 01 02 03 04 05 06 07 08 09 10 11 12 13 14 15 16 17 18 19 20 21 22 23" at bounding box center [452, 97] width 21 height 24
select select "19"
click at [442, 85] on select "00 01 02 03 04 05 06 07 08 09 10 11 12 13 14 15 16 17 18 19 20 21 22 23" at bounding box center [452, 97] width 21 height 24
click at [479, 101] on select "00 05 10 15 20 25 30 35 40 45 50 55" at bounding box center [480, 97] width 21 height 24
select select "30"
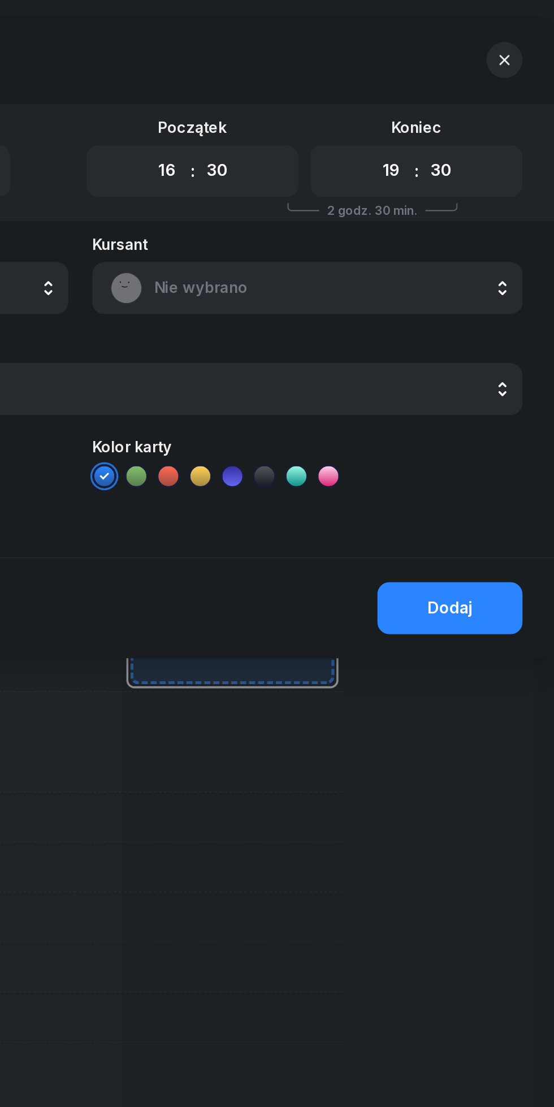
click at [470, 85] on select "00 05 10 15 20 25 30 35 40 45 50 55" at bounding box center [480, 97] width 21 height 24
click at [426, 161] on span "Nie wybrano" at bounding box center [418, 162] width 198 height 15
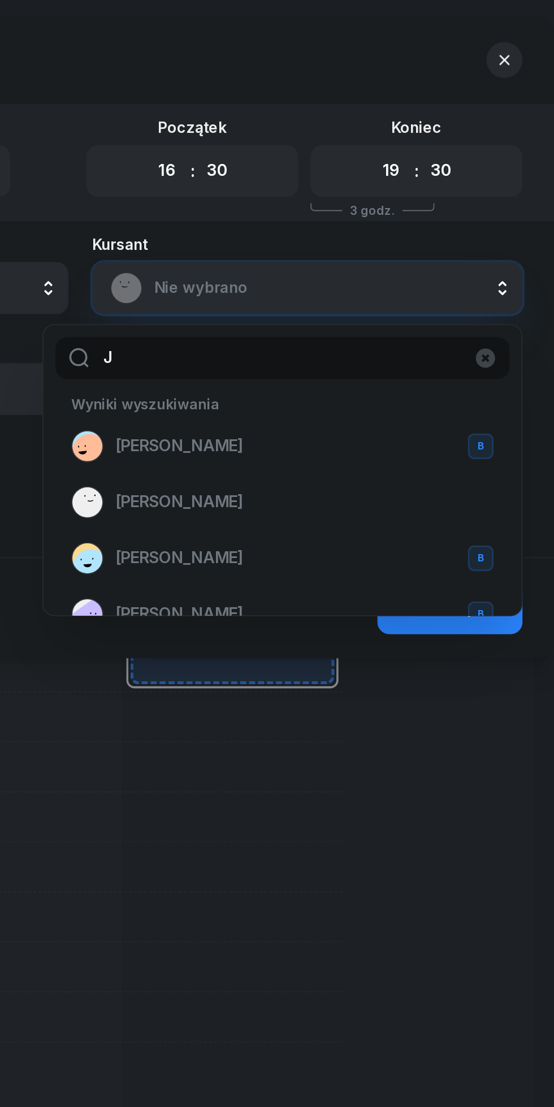
type input "J"
click at [318, 250] on span "[PERSON_NAME]" at bounding box center [333, 252] width 72 height 15
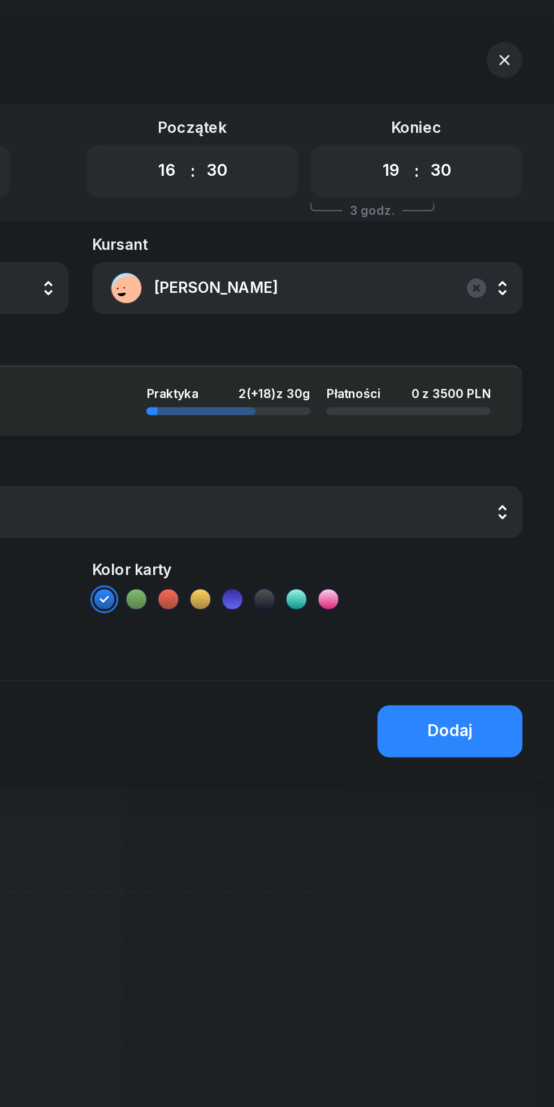
click at [493, 415] on div "Dodaj" at bounding box center [485, 413] width 25 height 15
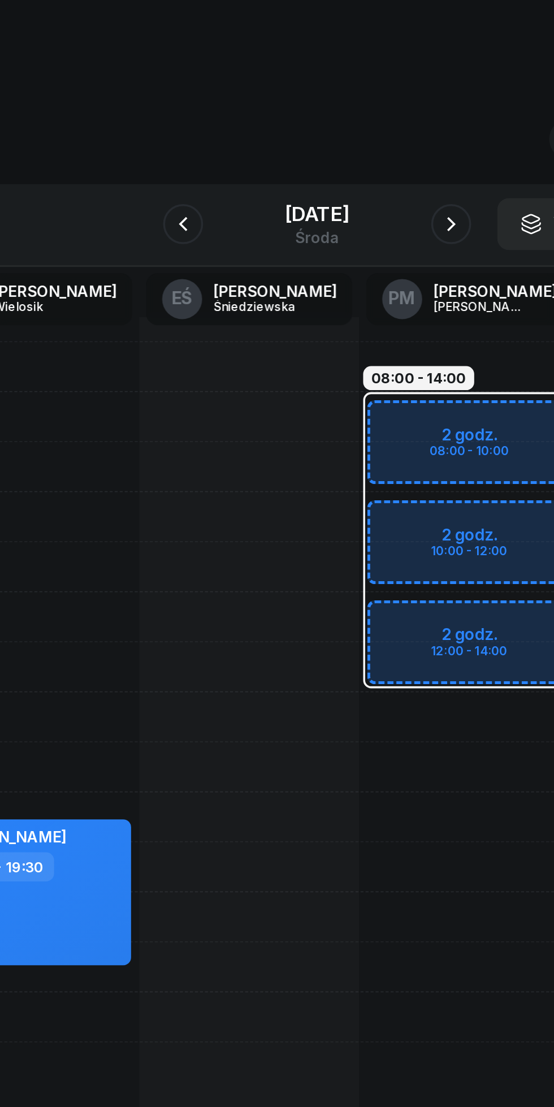
click at [295, 115] on div "[DATE]" at bounding box center [277, 120] width 36 height 11
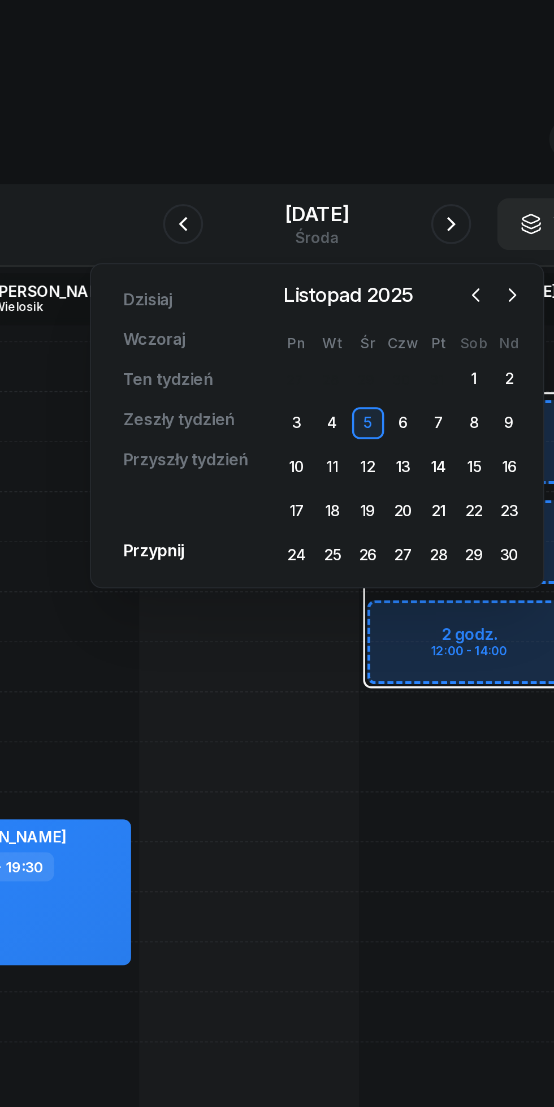
click at [366, 167] on icon "button" at bounding box center [366, 166] width 11 height 11
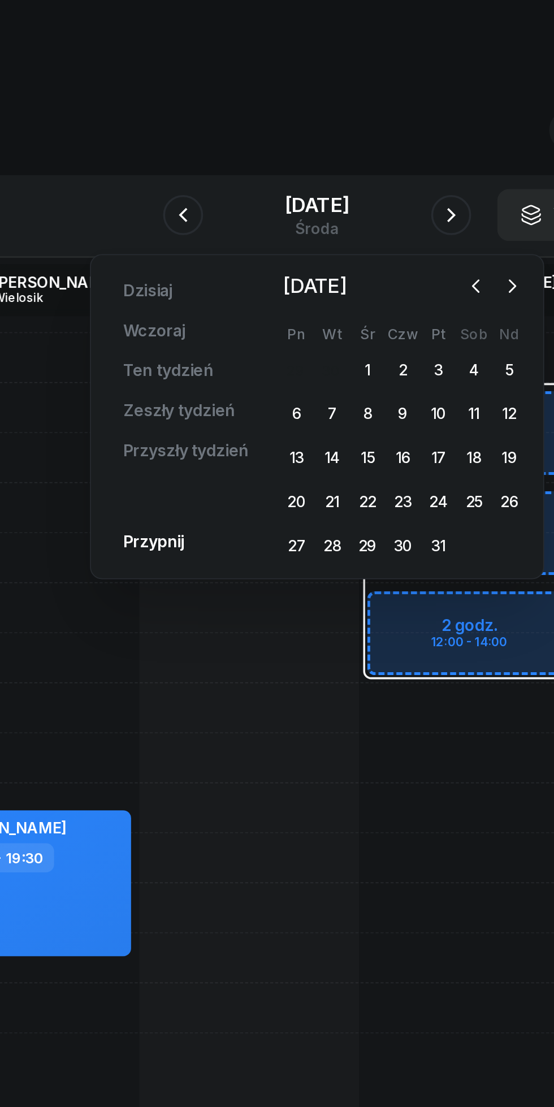
click at [317, 482] on div "08:00 - 14:00 2 godz. 08:00 - 10:00 2 godz. 10:00 - 12:00 2 godz. 12:00 - 14:00…" at bounding box center [363, 433] width 124 height 509
select select "17"
select select "19"
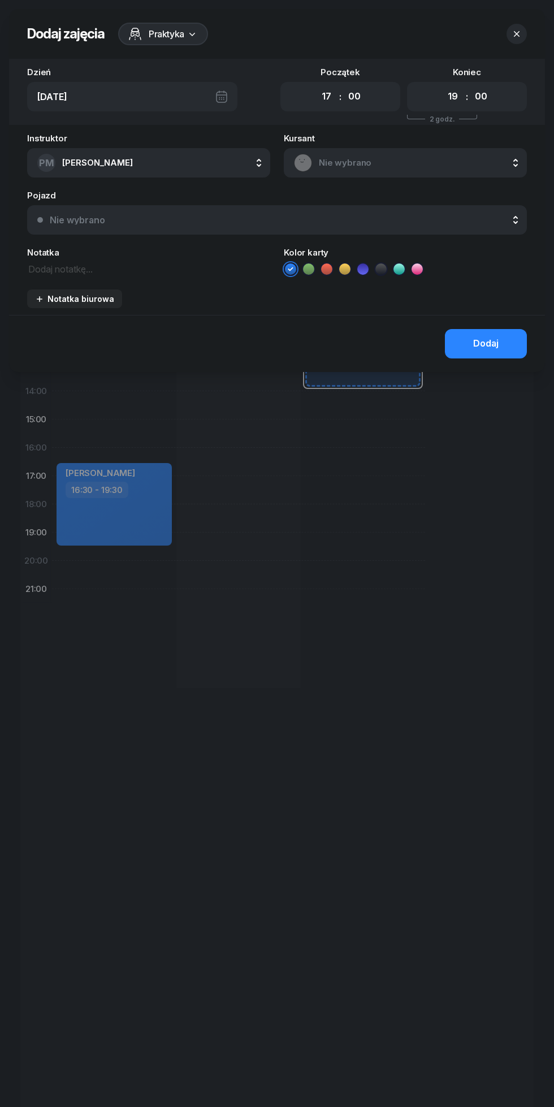
click at [517, 34] on icon "button" at bounding box center [517, 34] width 6 height 6
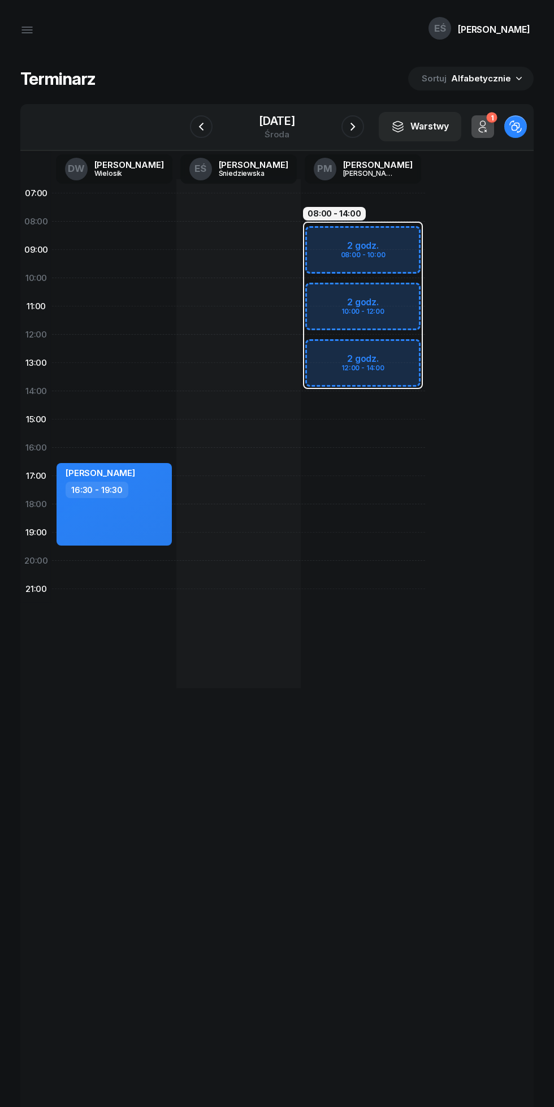
click at [27, 30] on icon "button" at bounding box center [27, 30] width 10 height 0
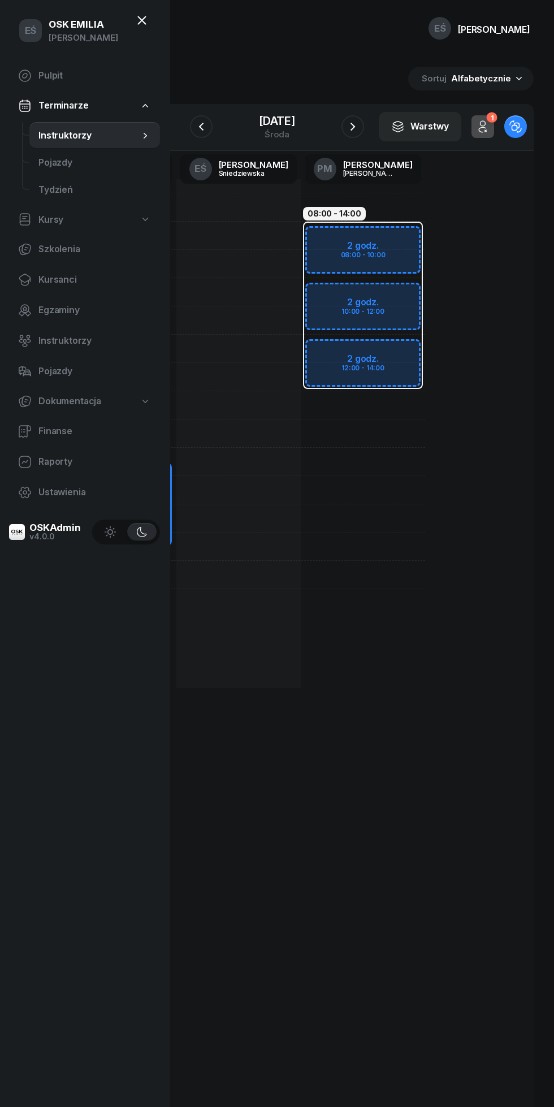
click at [113, 138] on span "Instruktorzy" at bounding box center [88, 135] width 101 height 15
click at [291, 124] on div "[DATE]" at bounding box center [277, 120] width 36 height 11
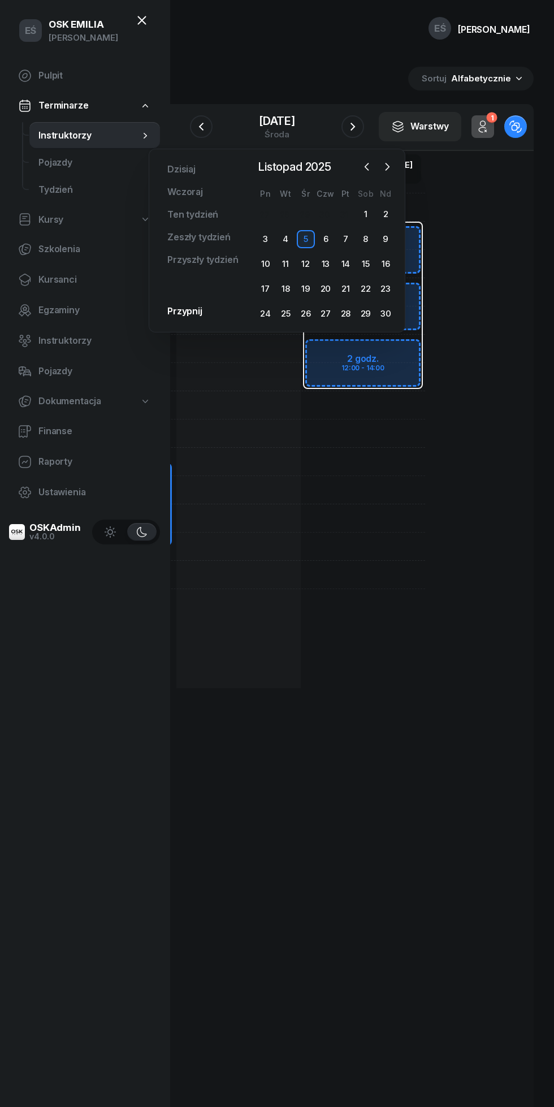
click at [369, 168] on icon "button" at bounding box center [366, 166] width 11 height 11
click at [360, 164] on button "button" at bounding box center [366, 166] width 17 height 17
click at [305, 264] on div "17" at bounding box center [306, 264] width 18 height 18
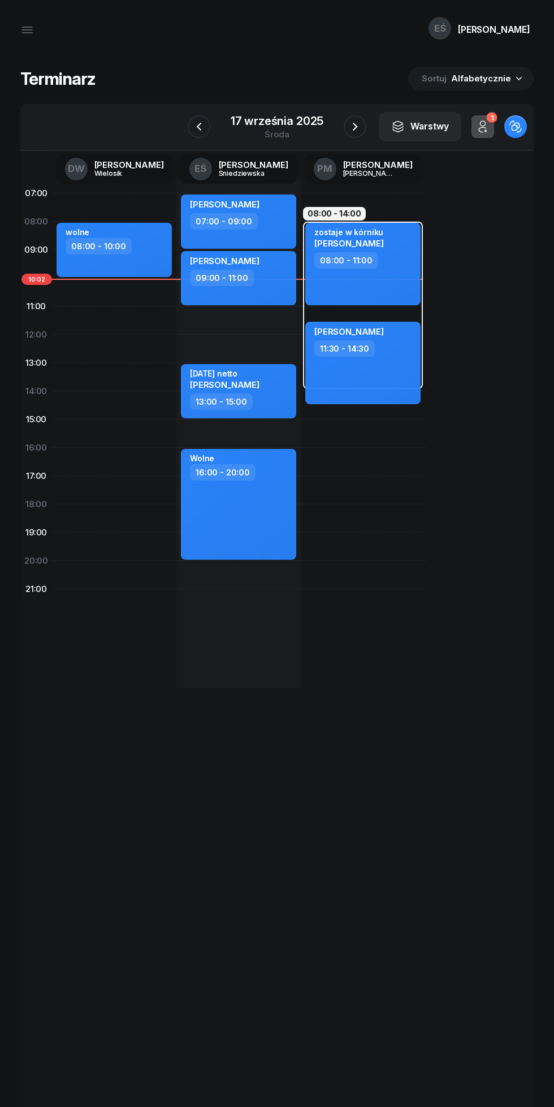
click at [275, 290] on div "[PERSON_NAME] 09:00 - 11:00" at bounding box center [238, 278] width 115 height 54
select select "09"
select select "11"
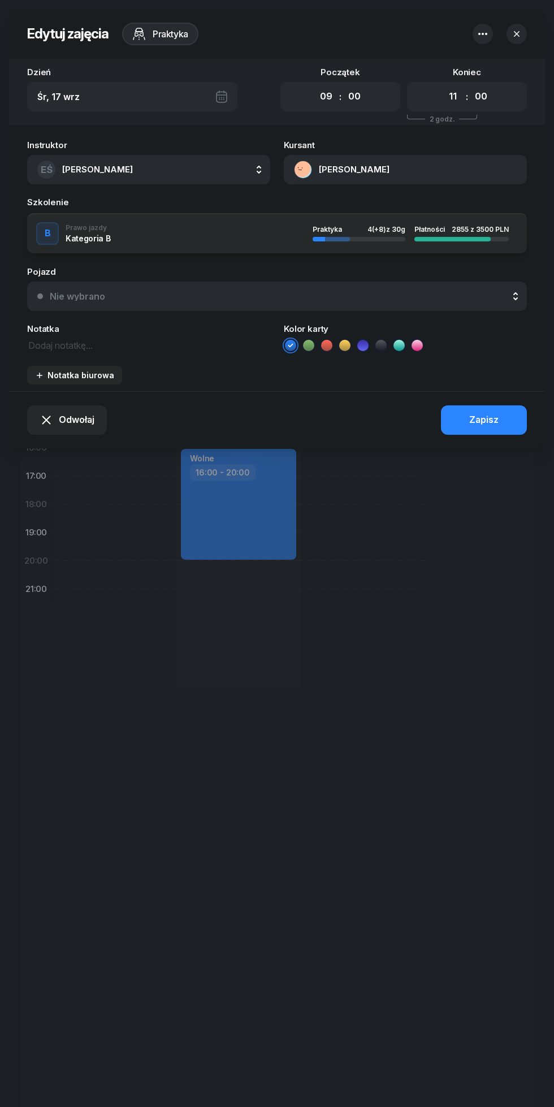
click at [326, 97] on select "00 01 02 03 04 05 06 07 08 09 10 11 12 13 14 15 16 17 18 19 20 21 22 23" at bounding box center [325, 97] width 21 height 24
select select "10"
click at [315, 85] on select "00 01 02 03 04 05 06 07 08 09 10 11 12 13 14 15 16 17 18 19 20 21 22 23" at bounding box center [325, 97] width 21 height 24
click at [456, 98] on select "00 01 02 03 04 05 06 07 08 09 10 11 12 13 14 15 16 17 18 19 20 21 22 23" at bounding box center [452, 97] width 21 height 24
select select "12"
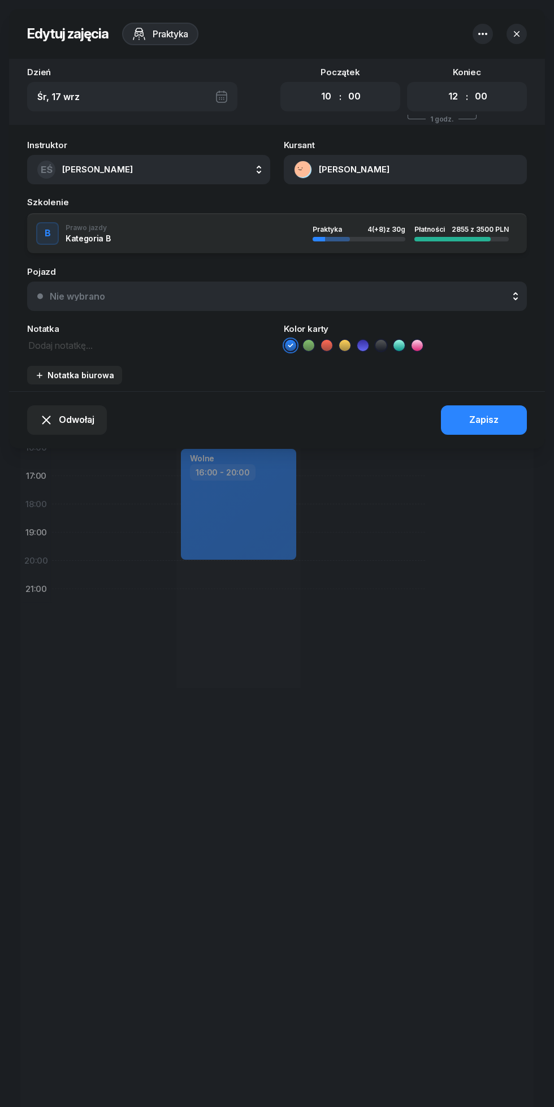
click at [442, 85] on select "00 01 02 03 04 05 06 07 08 09 10 11 12 13 14 15 16 17 18 19 20 21 22 23" at bounding box center [452, 97] width 21 height 24
click at [502, 411] on button "Zapisz" at bounding box center [484, 419] width 86 height 29
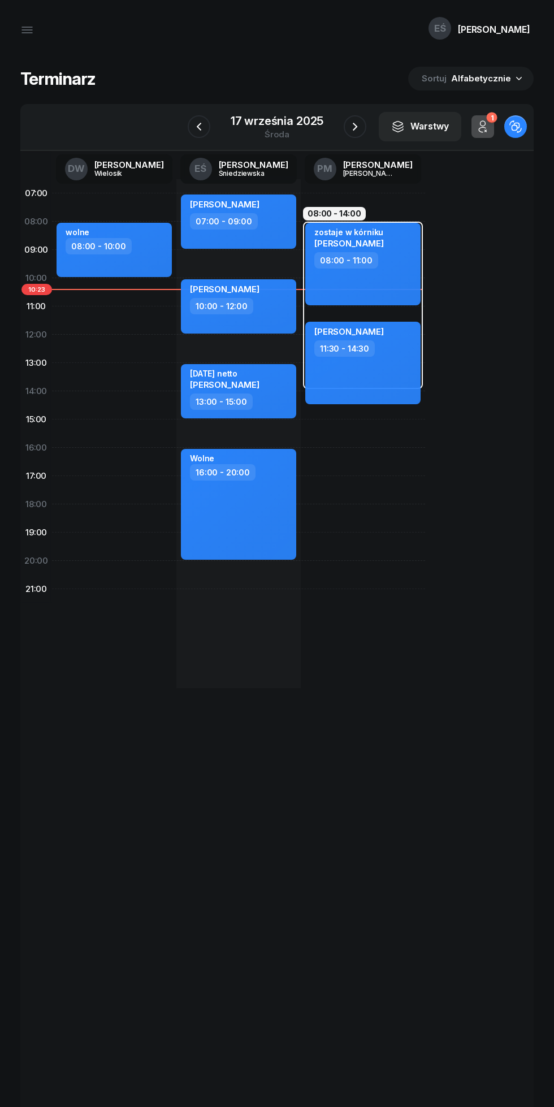
click at [359, 125] on icon "button" at bounding box center [355, 127] width 14 height 14
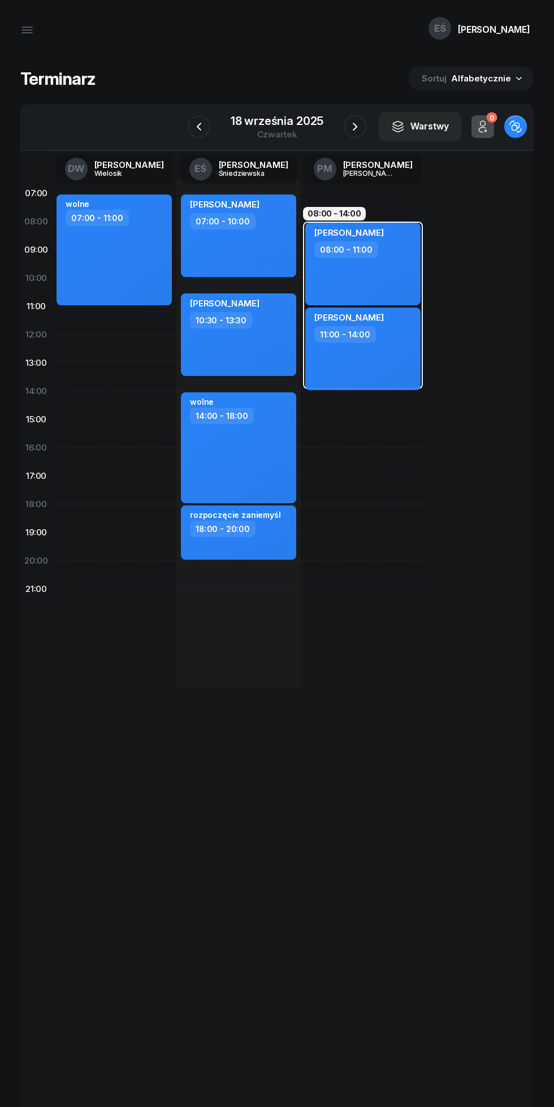
click at [358, 123] on icon "button" at bounding box center [355, 127] width 14 height 14
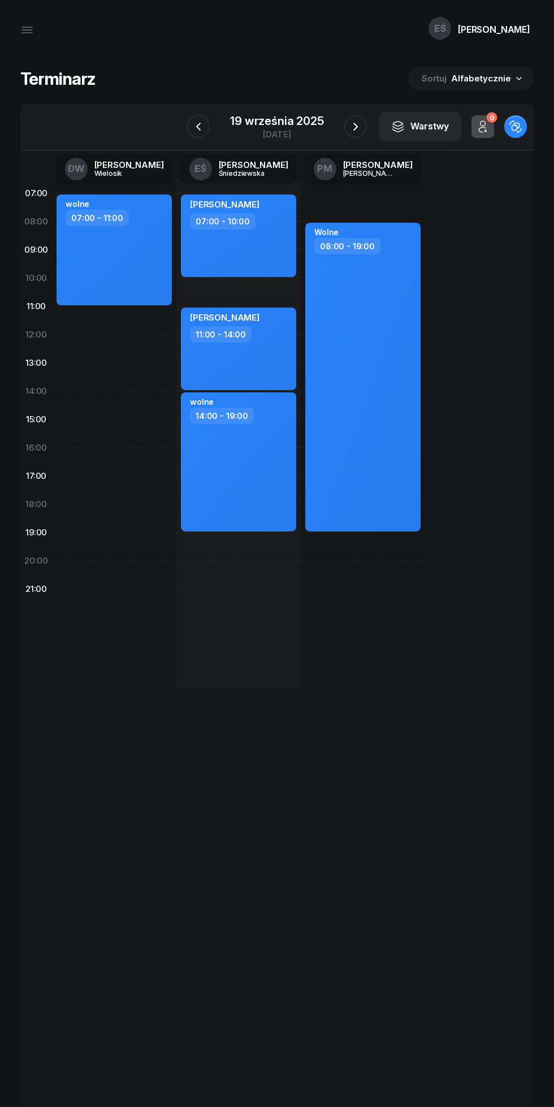
click at [202, 123] on icon "button" at bounding box center [199, 127] width 14 height 14
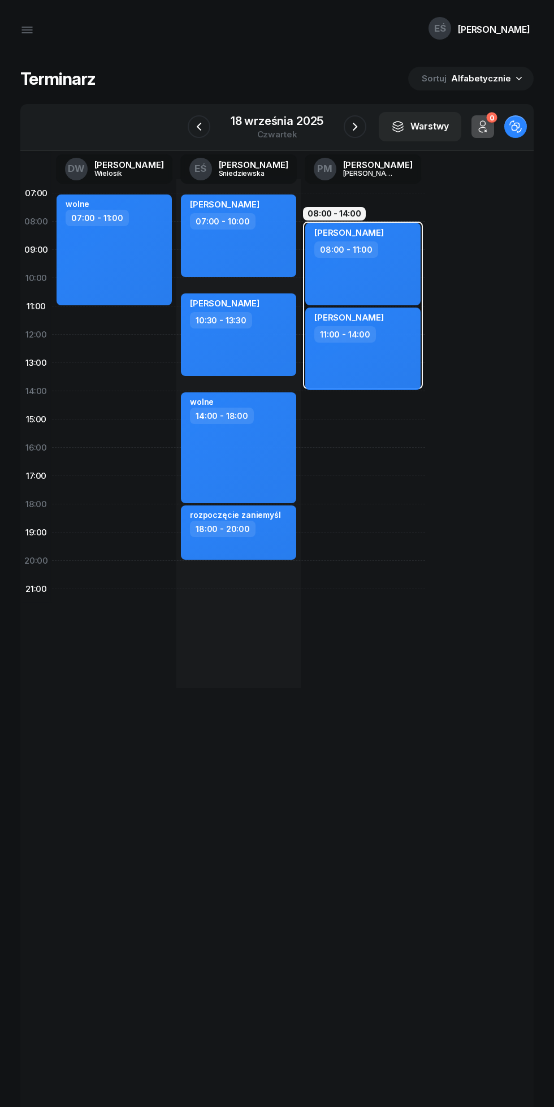
click at [354, 122] on icon "button" at bounding box center [355, 127] width 14 height 14
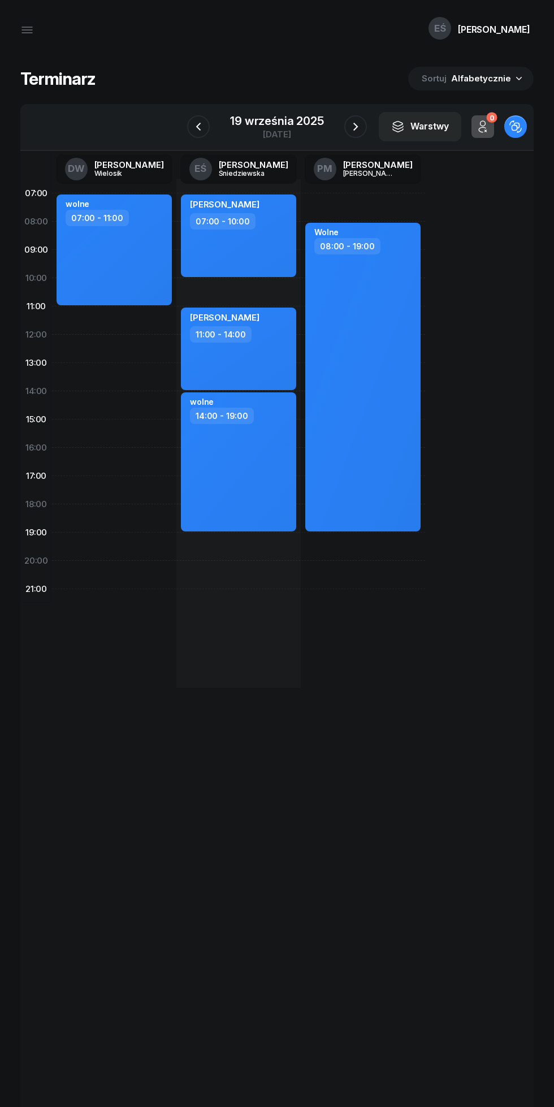
scroll to position [61, 0]
